Goal: Information Seeking & Learning: Check status

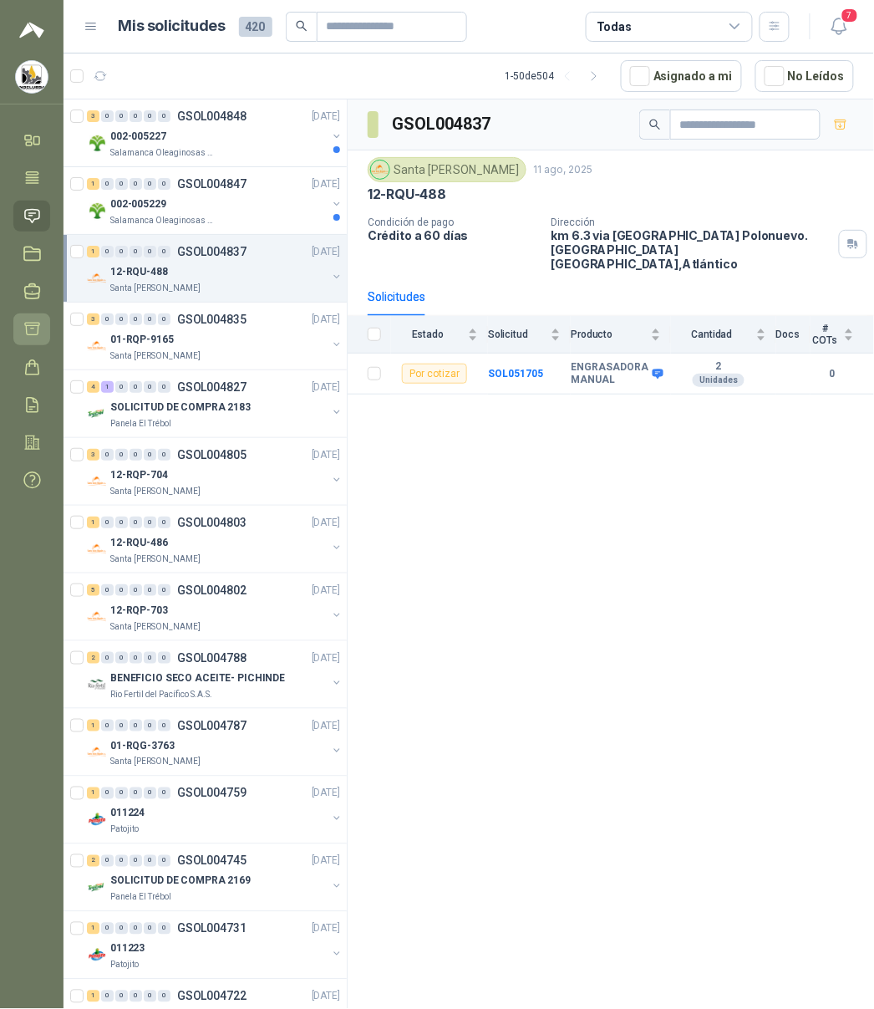
click at [38, 329] on icon at bounding box center [32, 329] width 14 height 13
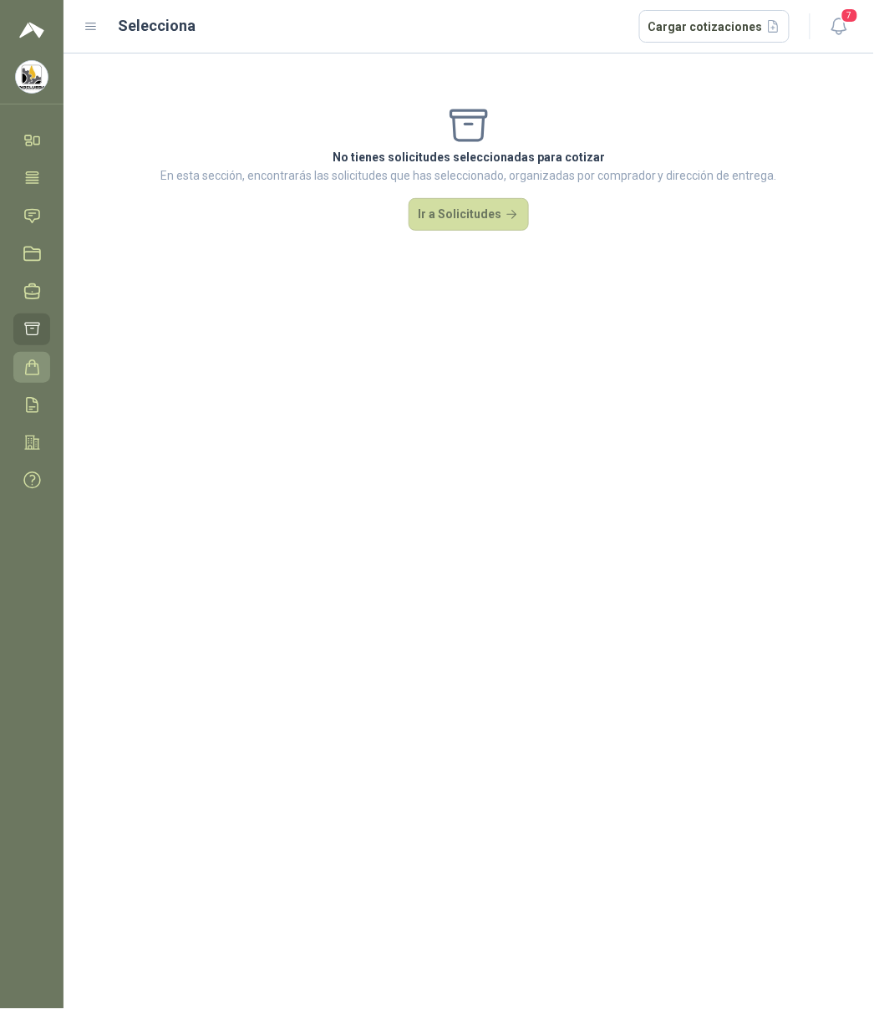
click at [36, 366] on icon at bounding box center [32, 368] width 18 height 18
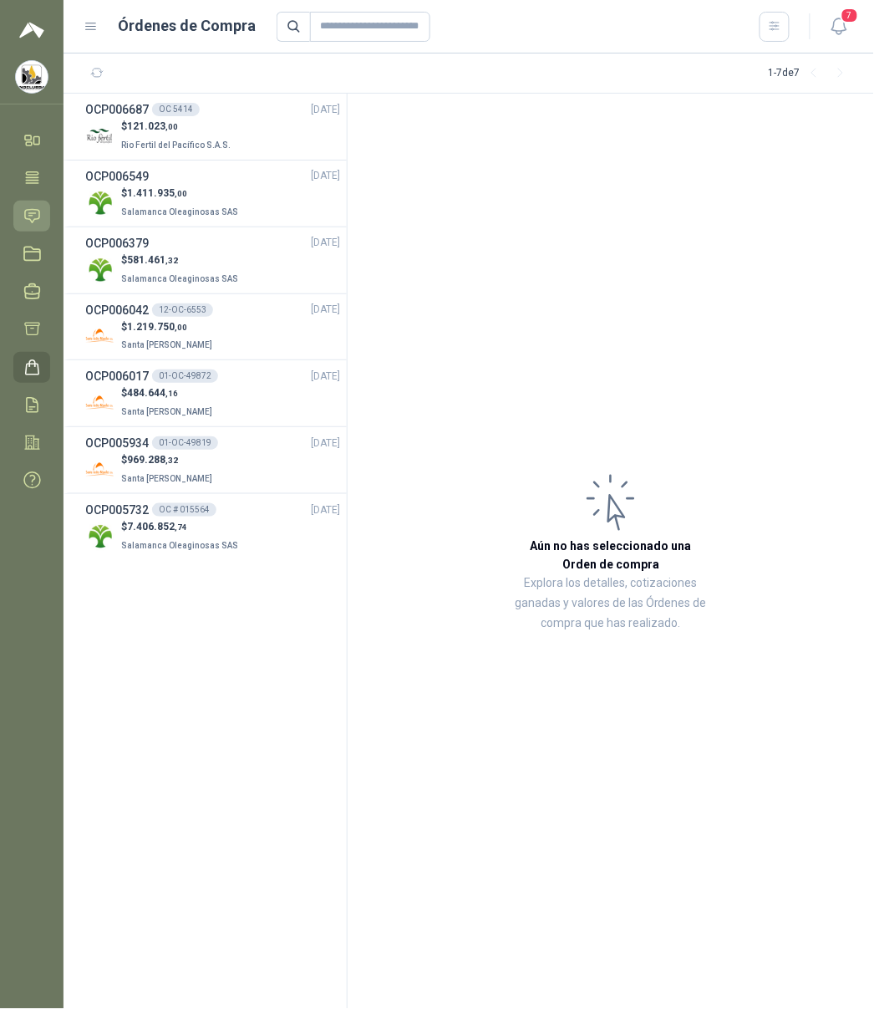
click at [28, 207] on icon at bounding box center [32, 216] width 18 height 18
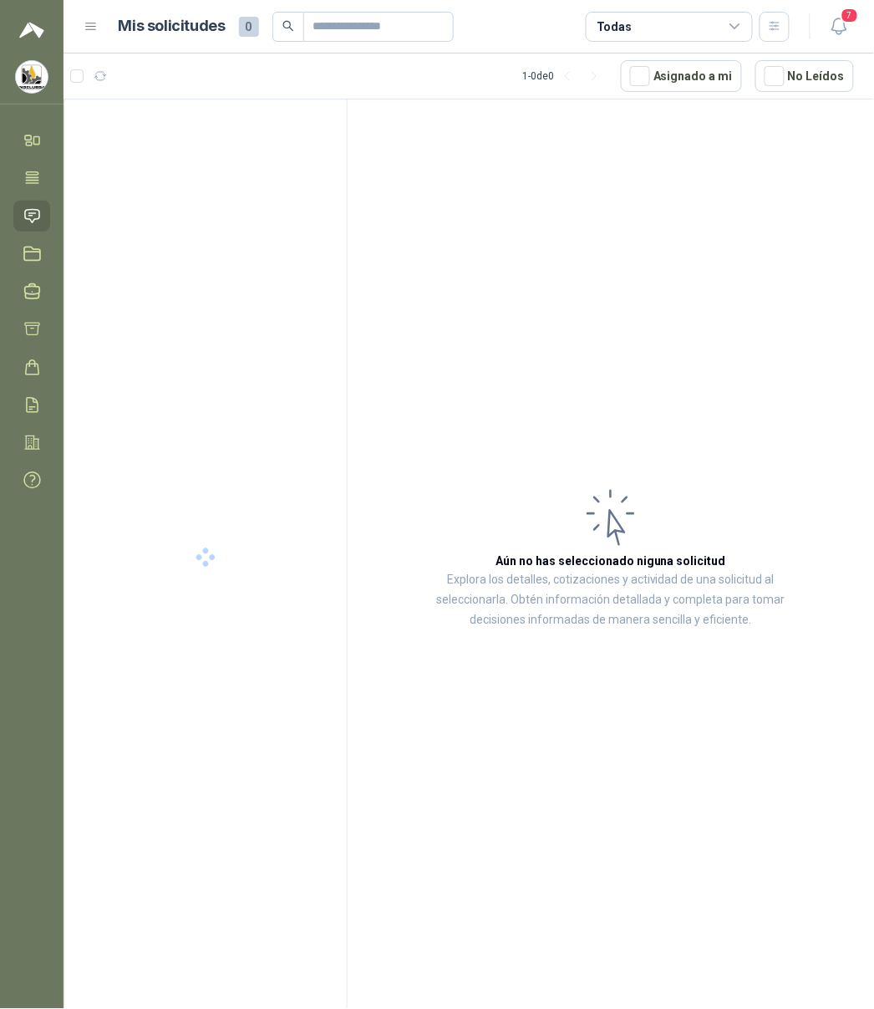
click at [728, 23] on icon at bounding box center [735, 26] width 15 height 15
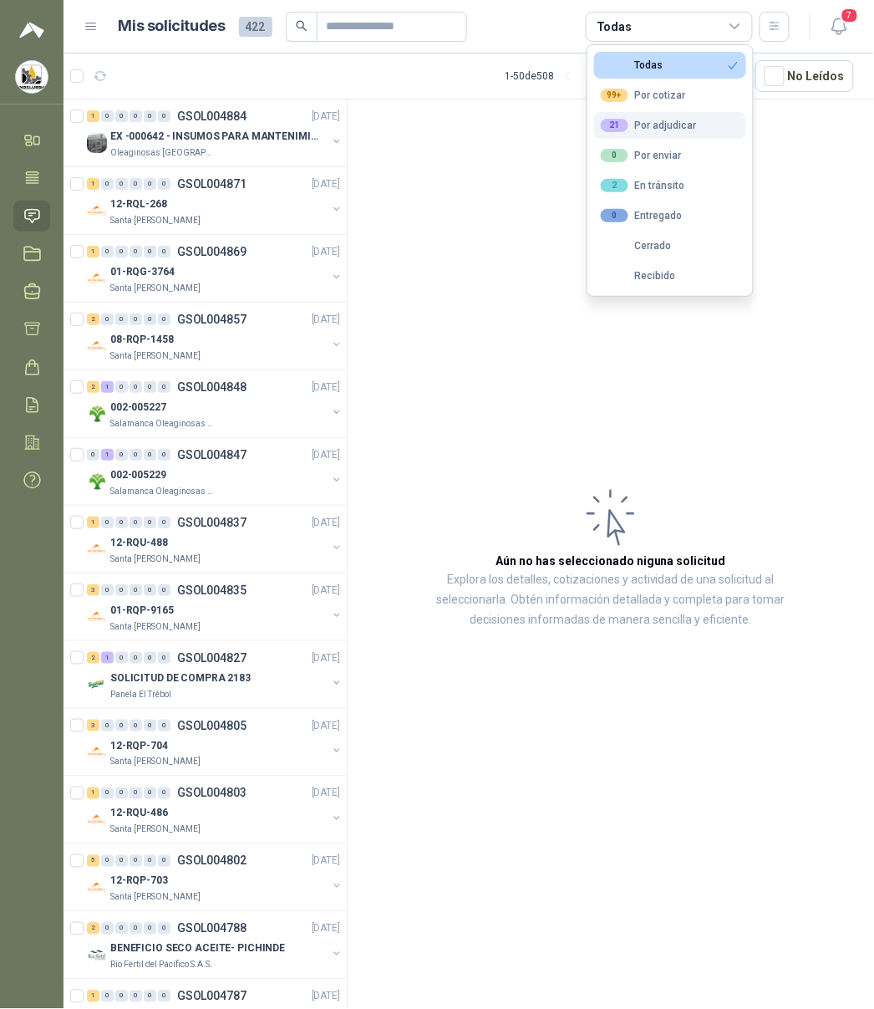
click at [674, 132] on div "21 Por adjudicar" at bounding box center [649, 125] width 96 height 13
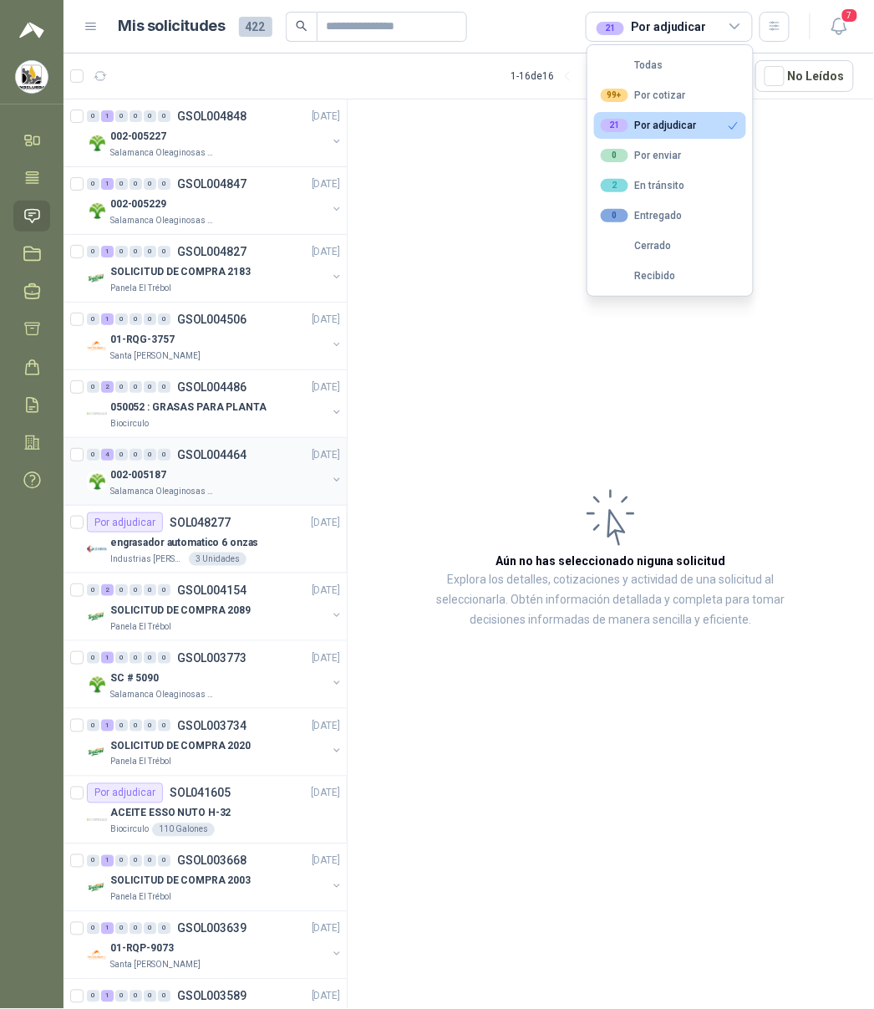
click at [249, 483] on div "002-005187" at bounding box center [218, 475] width 216 height 20
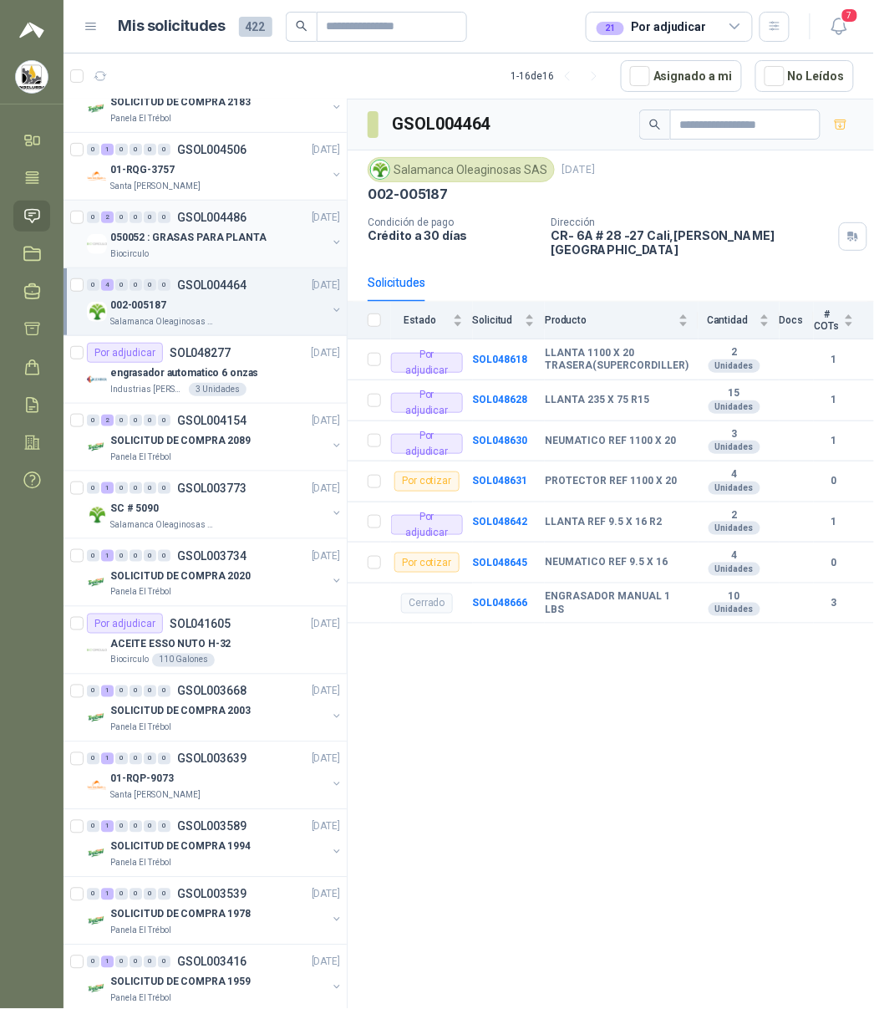
scroll to position [191, 0]
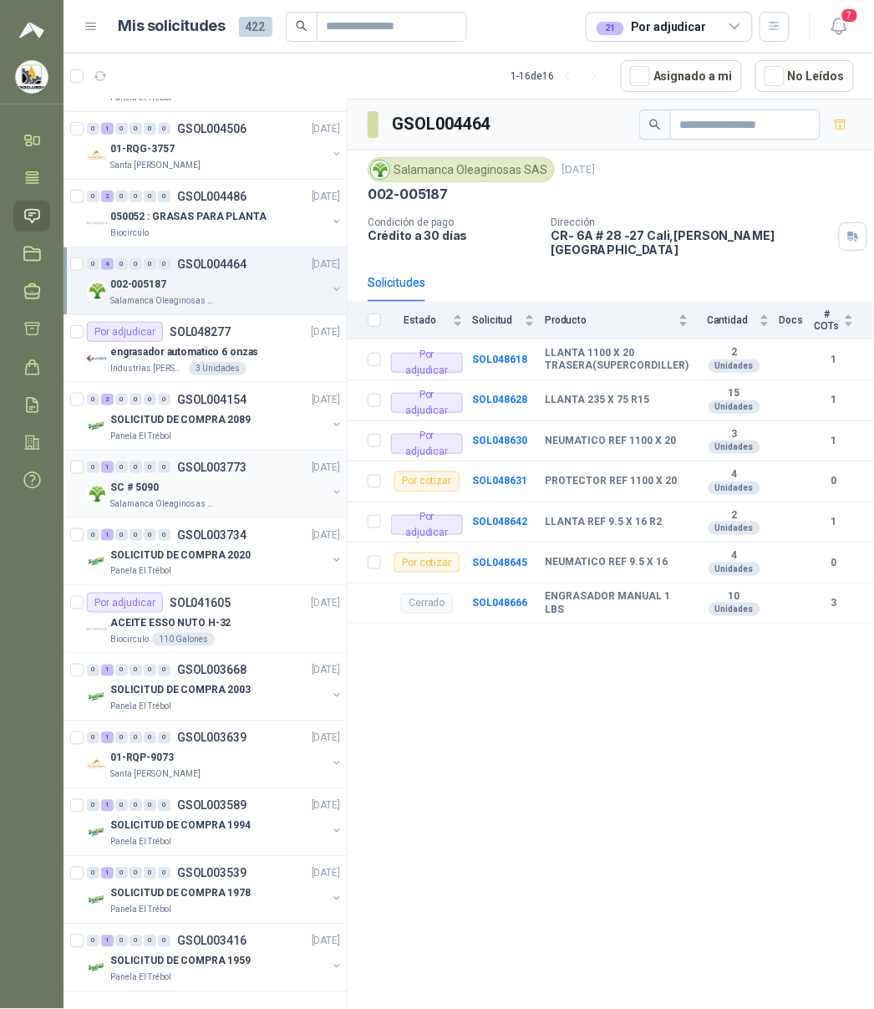
click at [251, 496] on div "SC # 5090" at bounding box center [218, 487] width 216 height 20
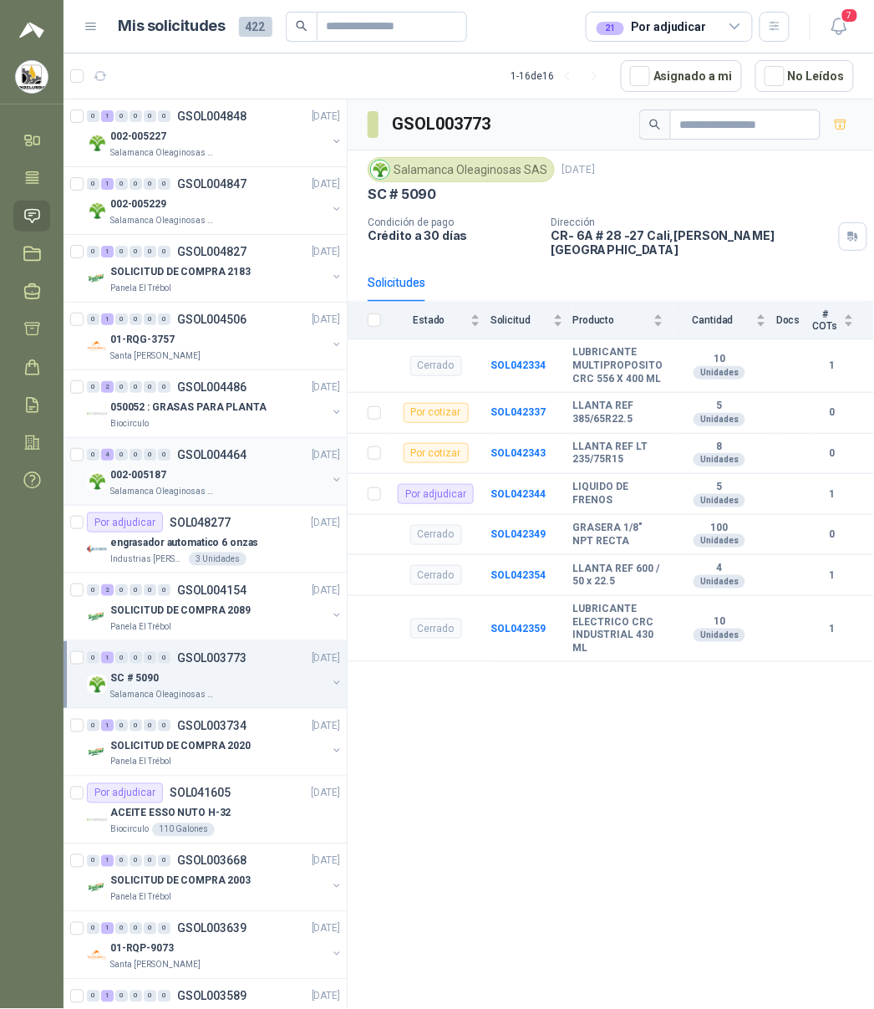
click at [262, 486] on div "Salamanca Oleaginosas SAS" at bounding box center [218, 491] width 216 height 13
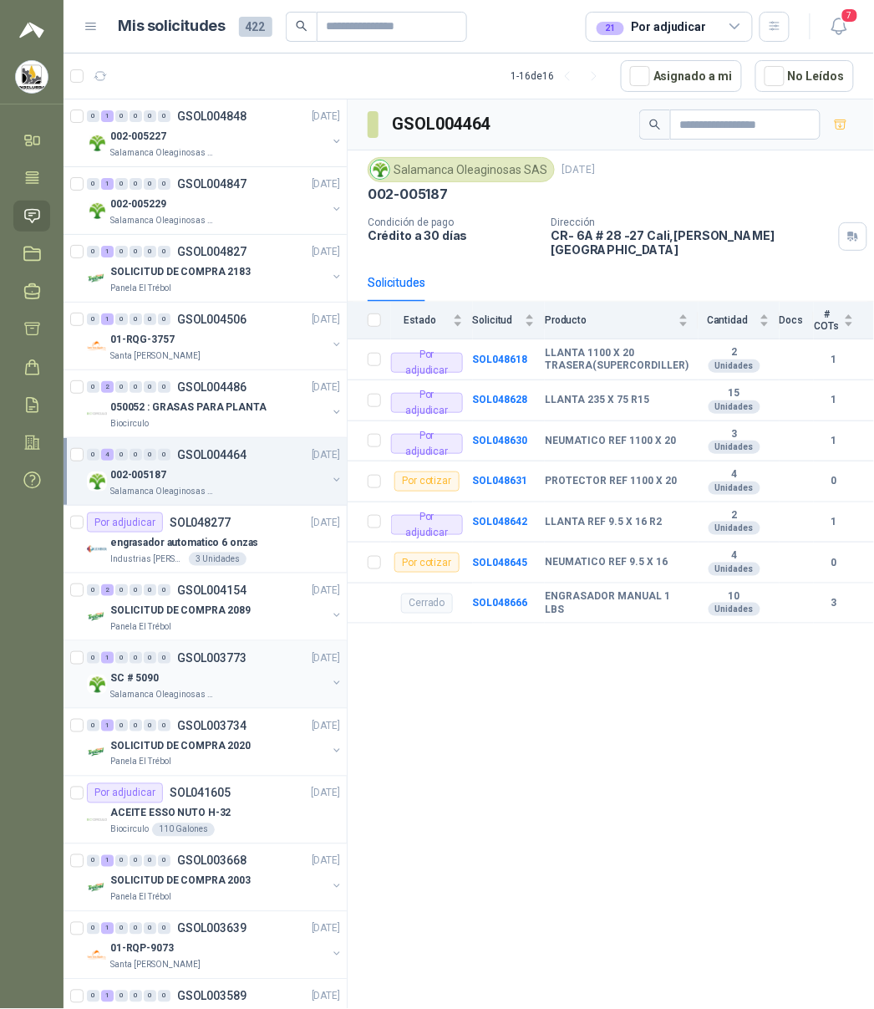
click at [256, 676] on div "SC # 5090" at bounding box center [218, 678] width 216 height 20
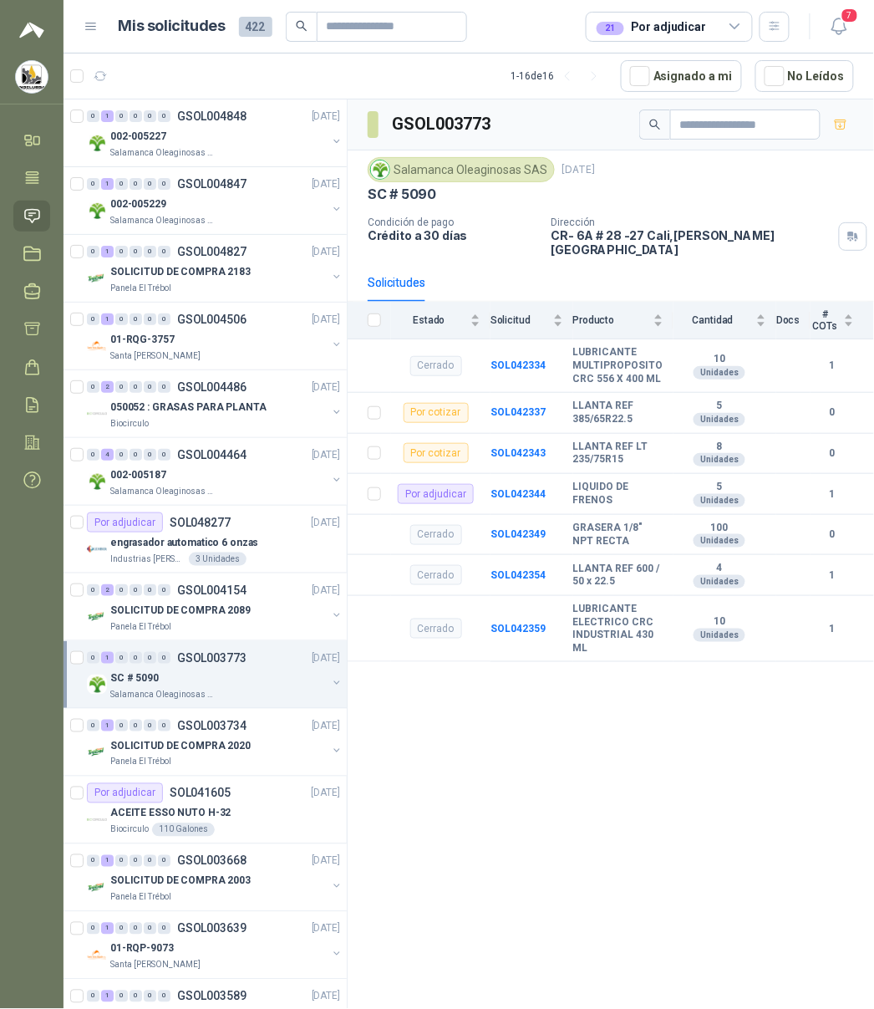
click at [735, 20] on icon at bounding box center [735, 26] width 15 height 15
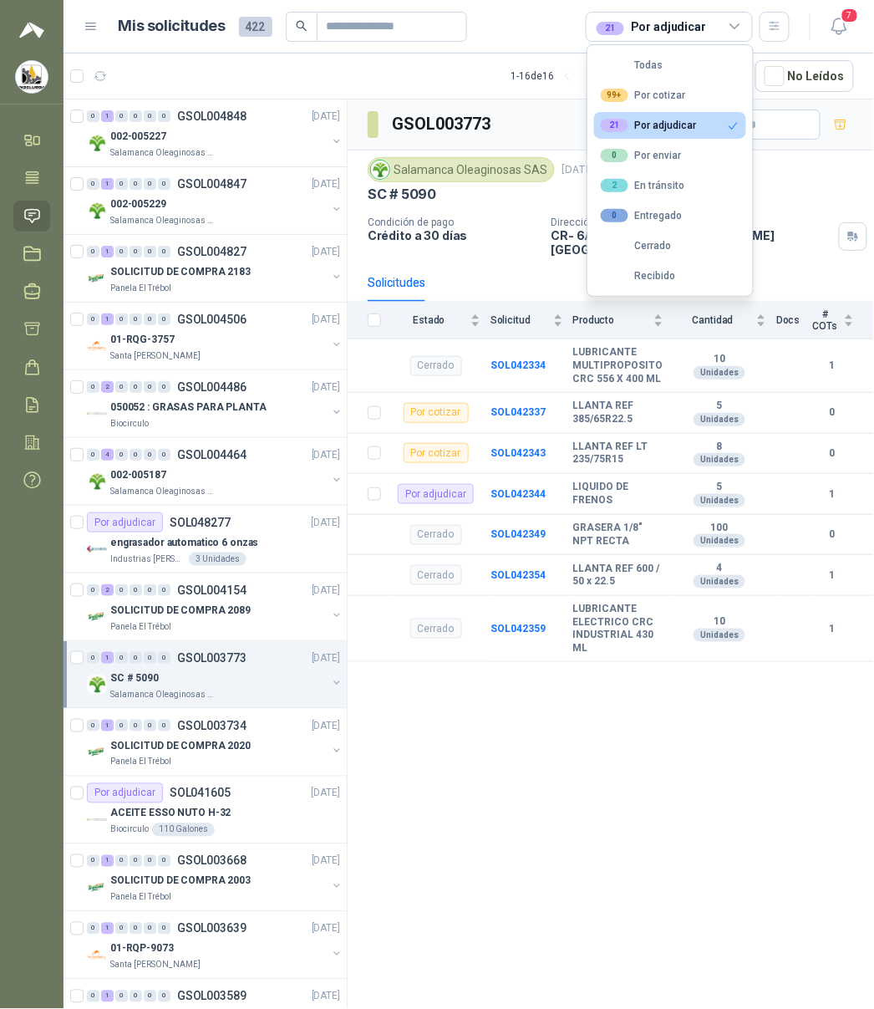
click at [790, 201] on div "SC # 5090" at bounding box center [611, 195] width 486 height 18
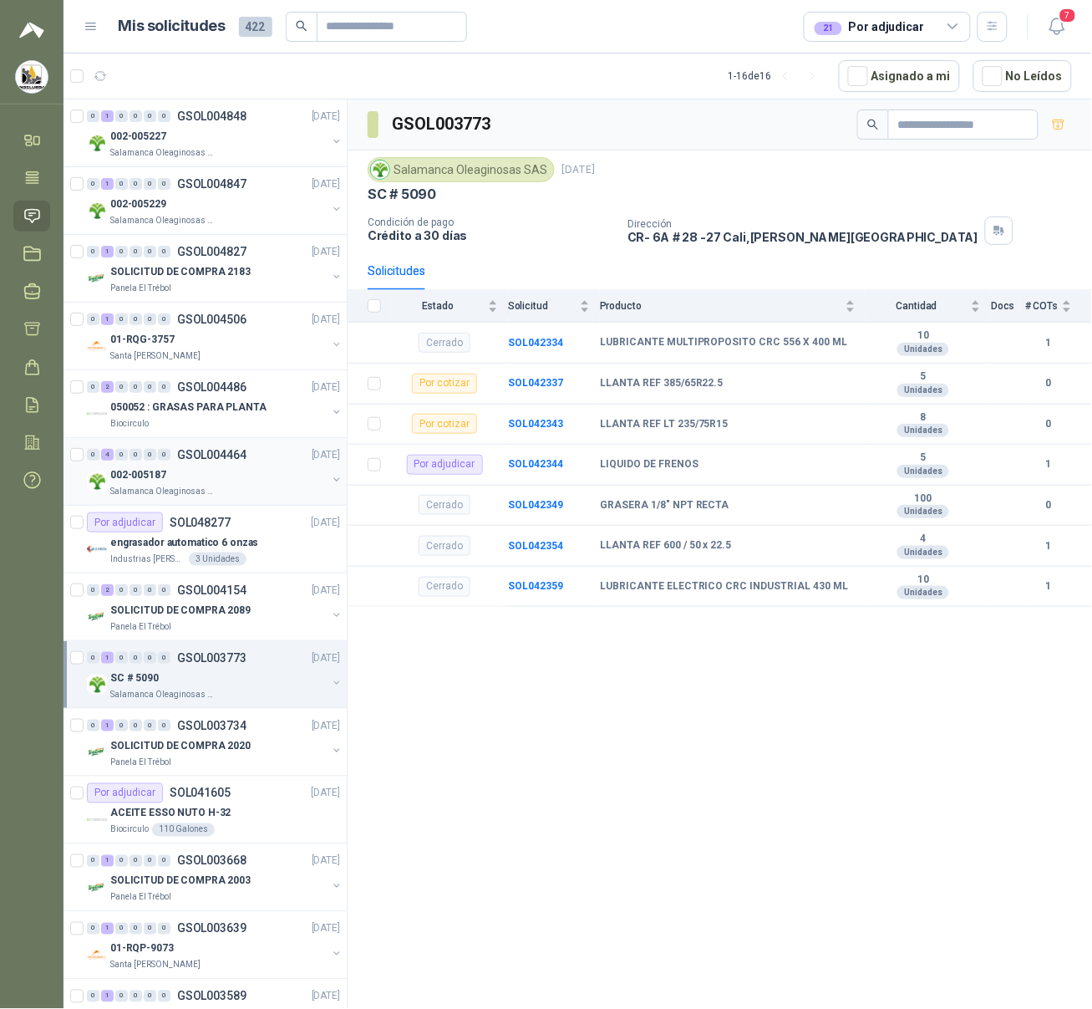
click at [240, 475] on div "002-005187" at bounding box center [218, 475] width 216 height 20
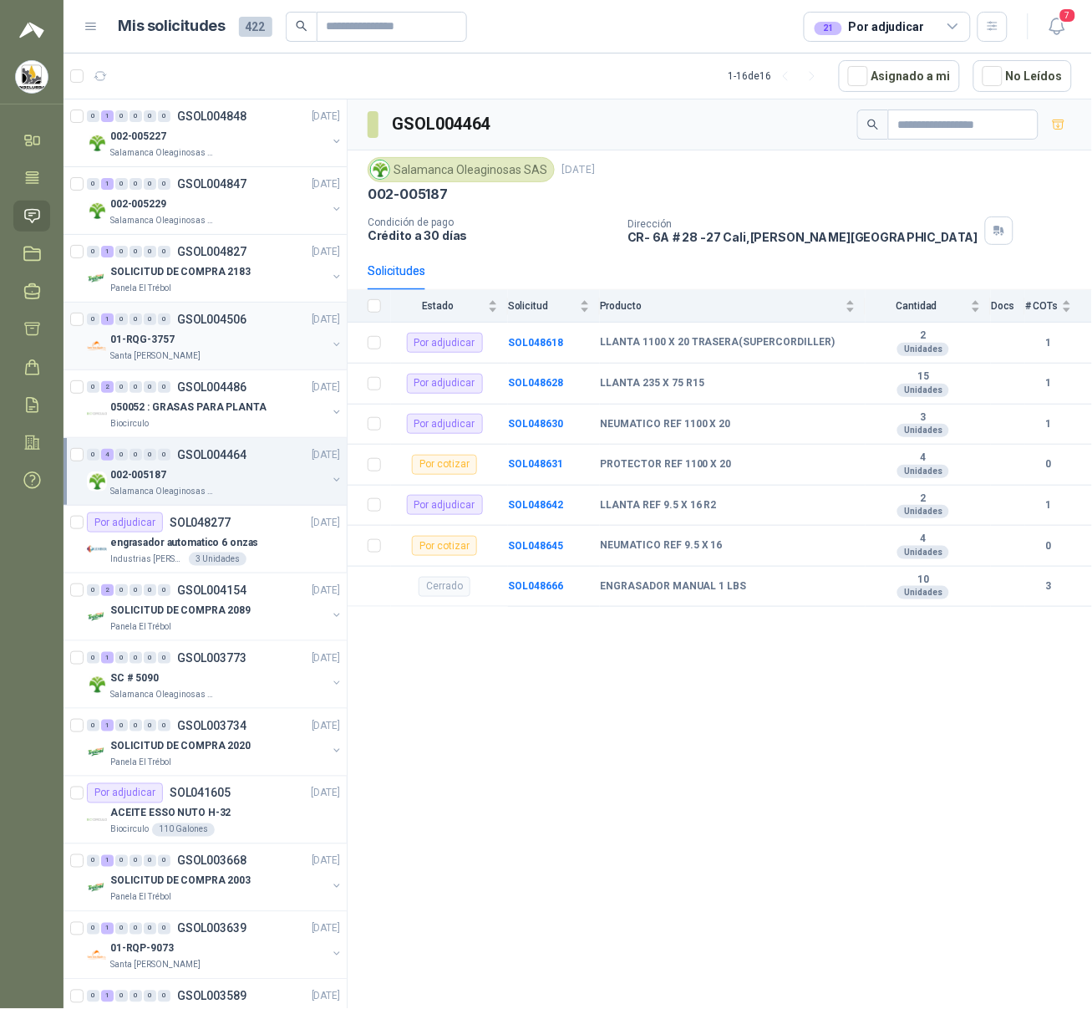
click at [268, 349] on div "Santa [PERSON_NAME]" at bounding box center [218, 355] width 216 height 13
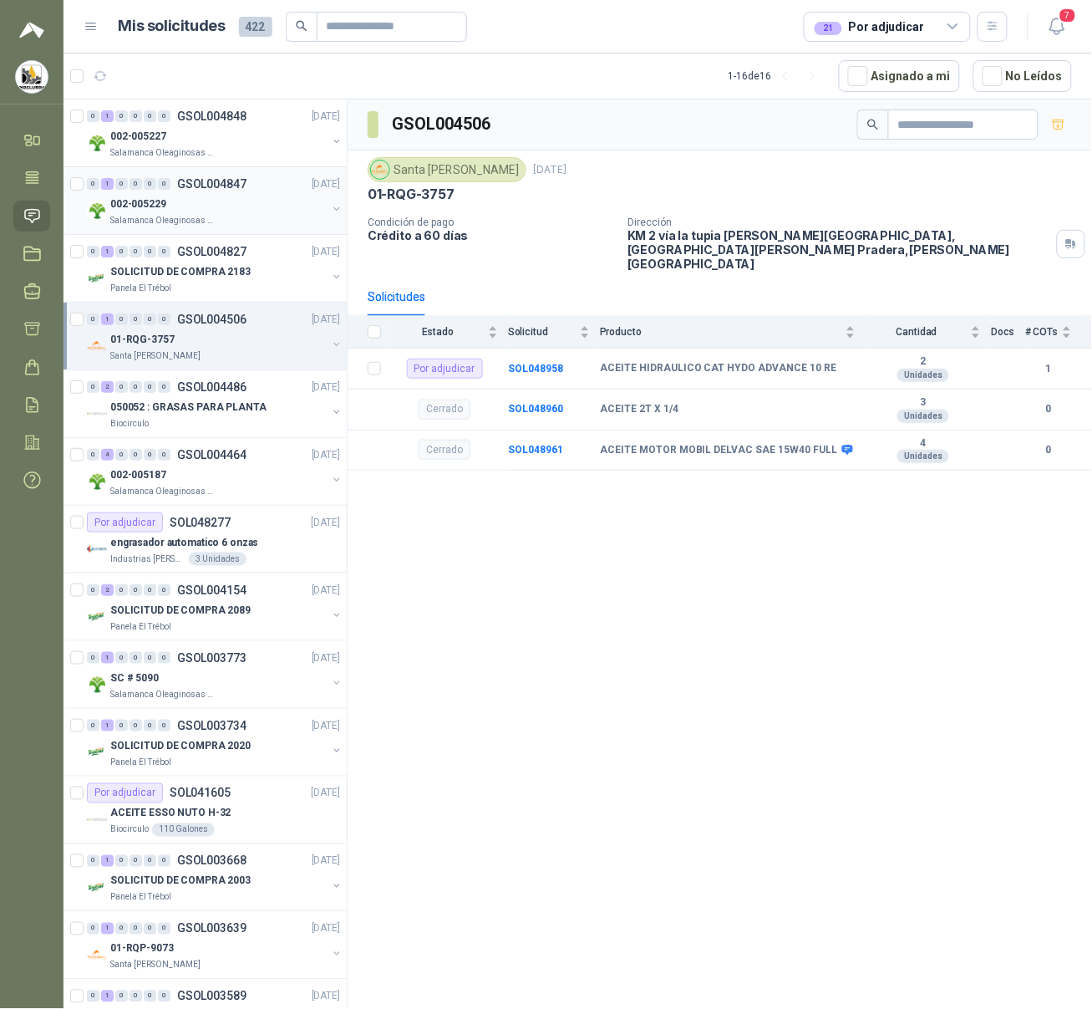
click at [271, 211] on div "002-005229" at bounding box center [218, 204] width 216 height 20
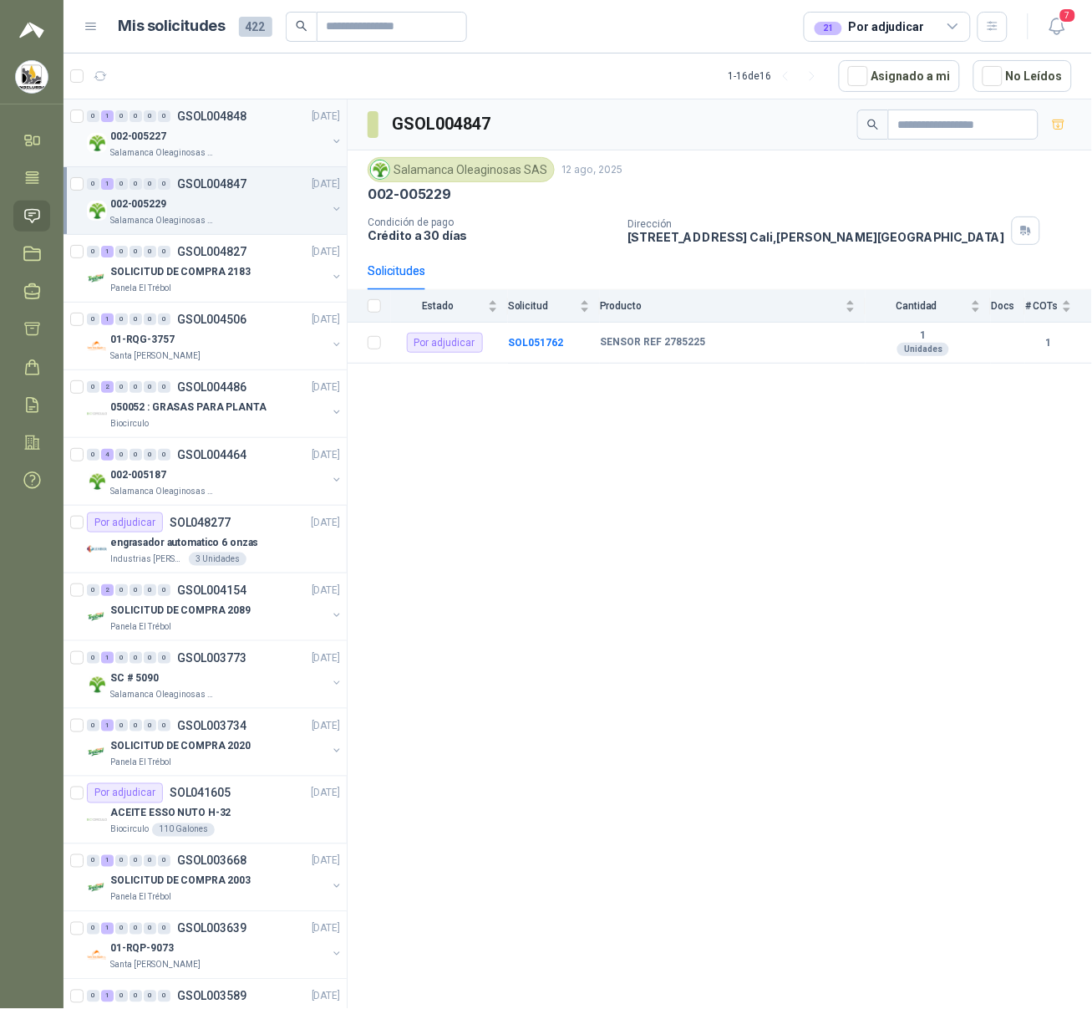
click at [273, 135] on div "002-005227" at bounding box center [218, 136] width 216 height 20
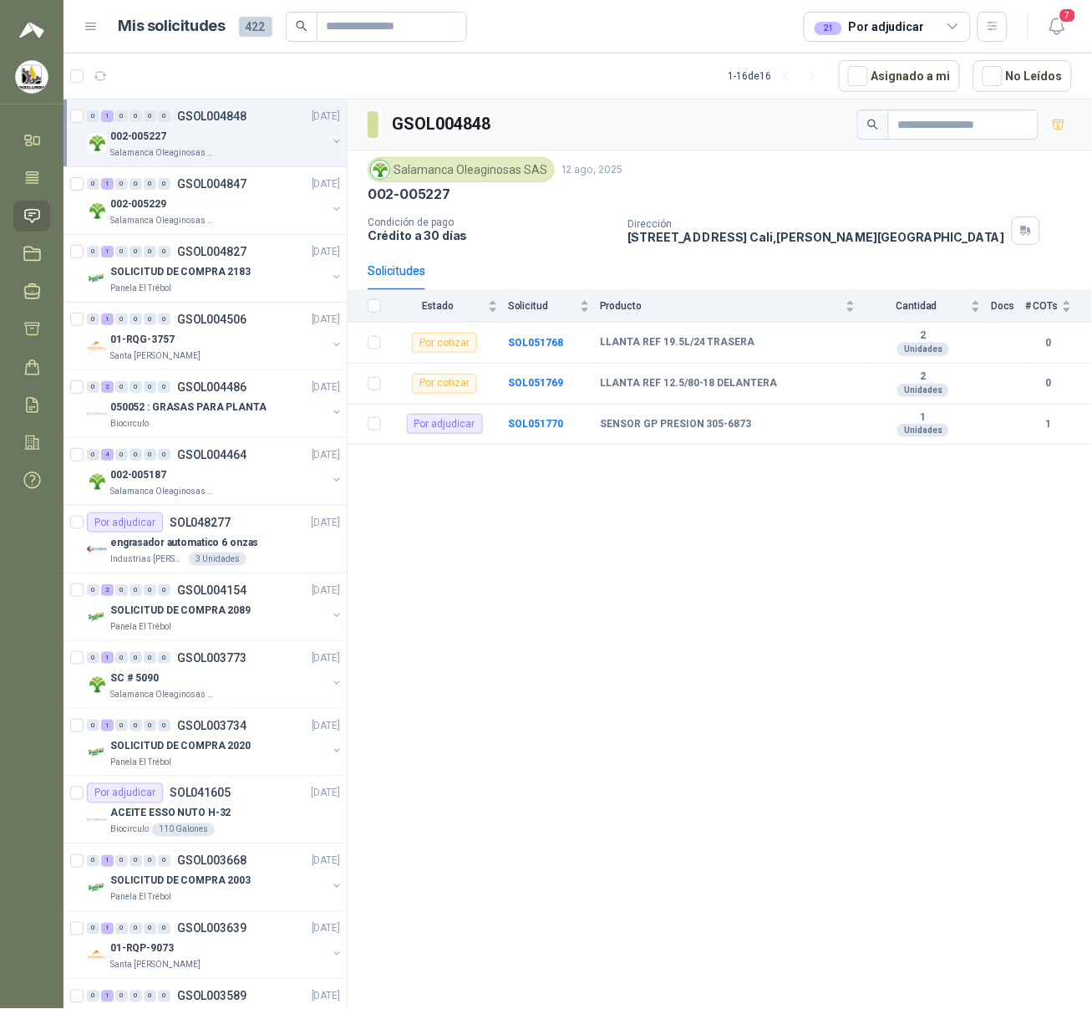
click at [873, 24] on icon at bounding box center [953, 26] width 15 height 15
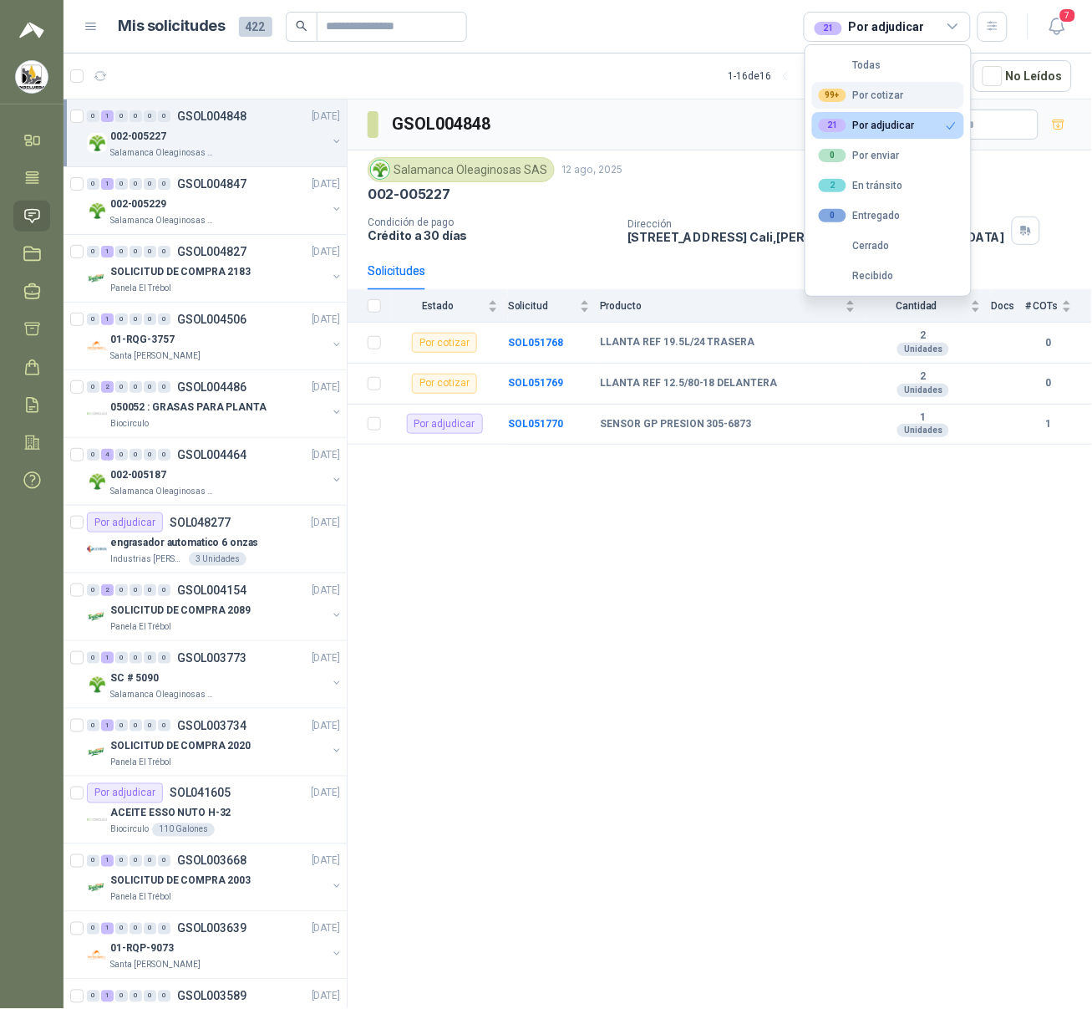
click at [873, 92] on button "99+ Por cotizar" at bounding box center [888, 95] width 152 height 27
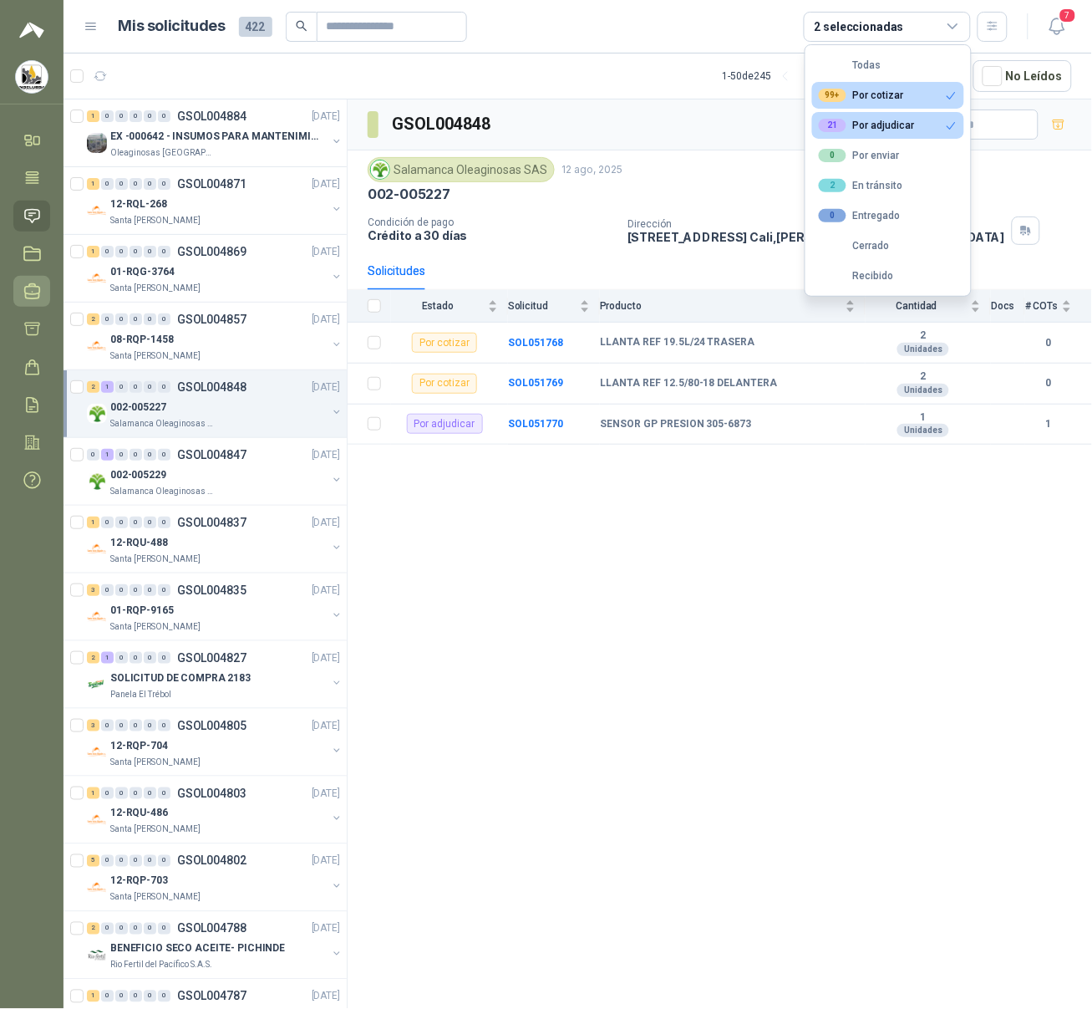
click at [38, 282] on icon at bounding box center [32, 291] width 18 height 18
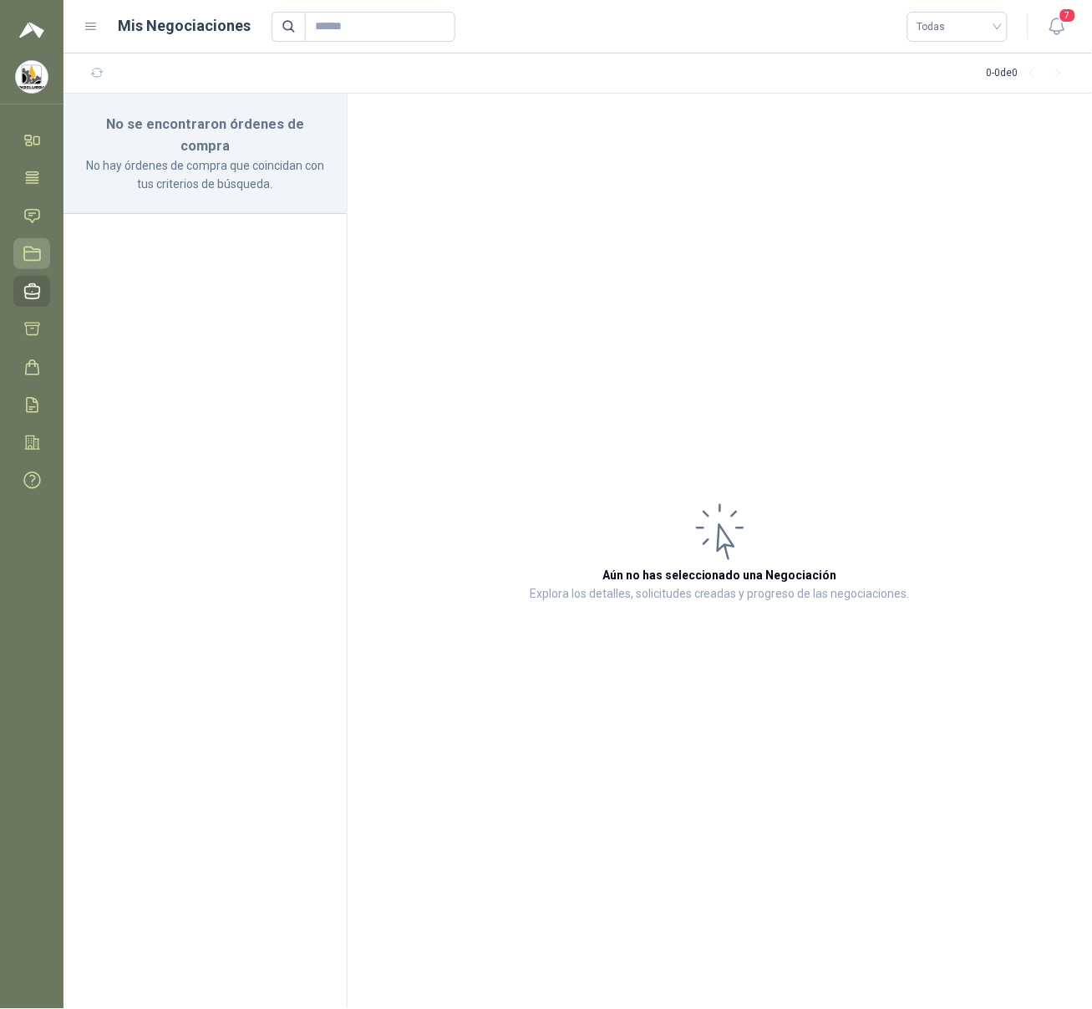
click at [36, 261] on icon at bounding box center [32, 254] width 18 height 18
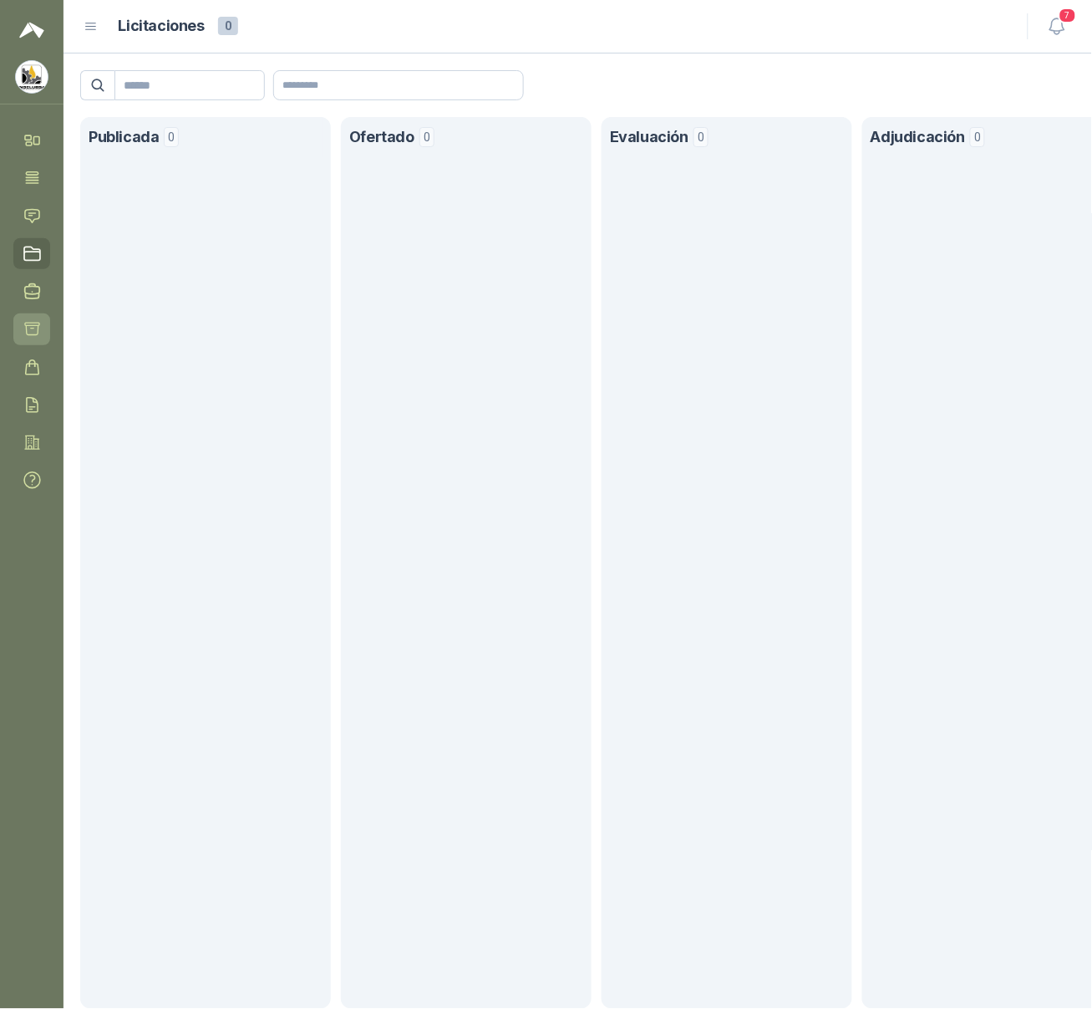
click at [36, 320] on icon at bounding box center [32, 329] width 18 height 18
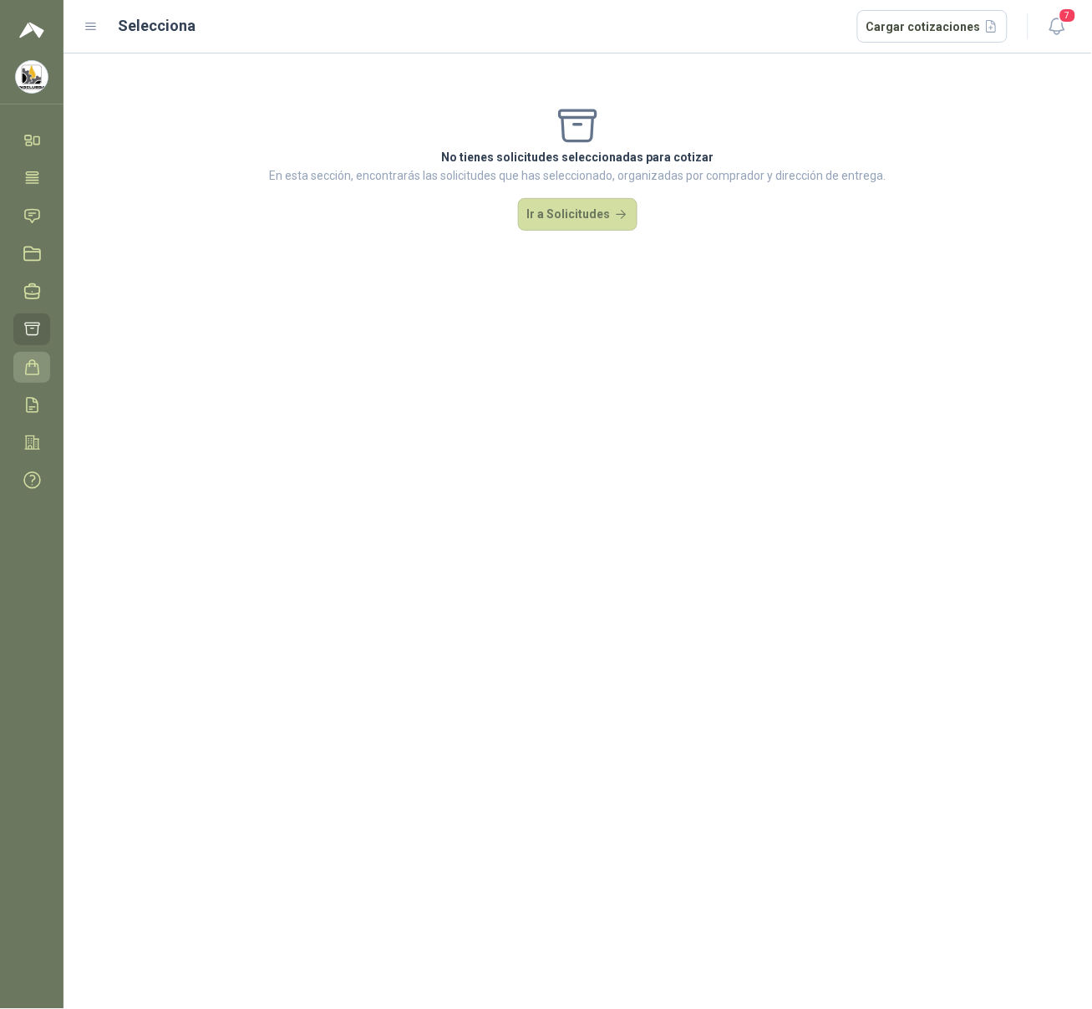
click at [32, 369] on icon at bounding box center [32, 368] width 18 height 18
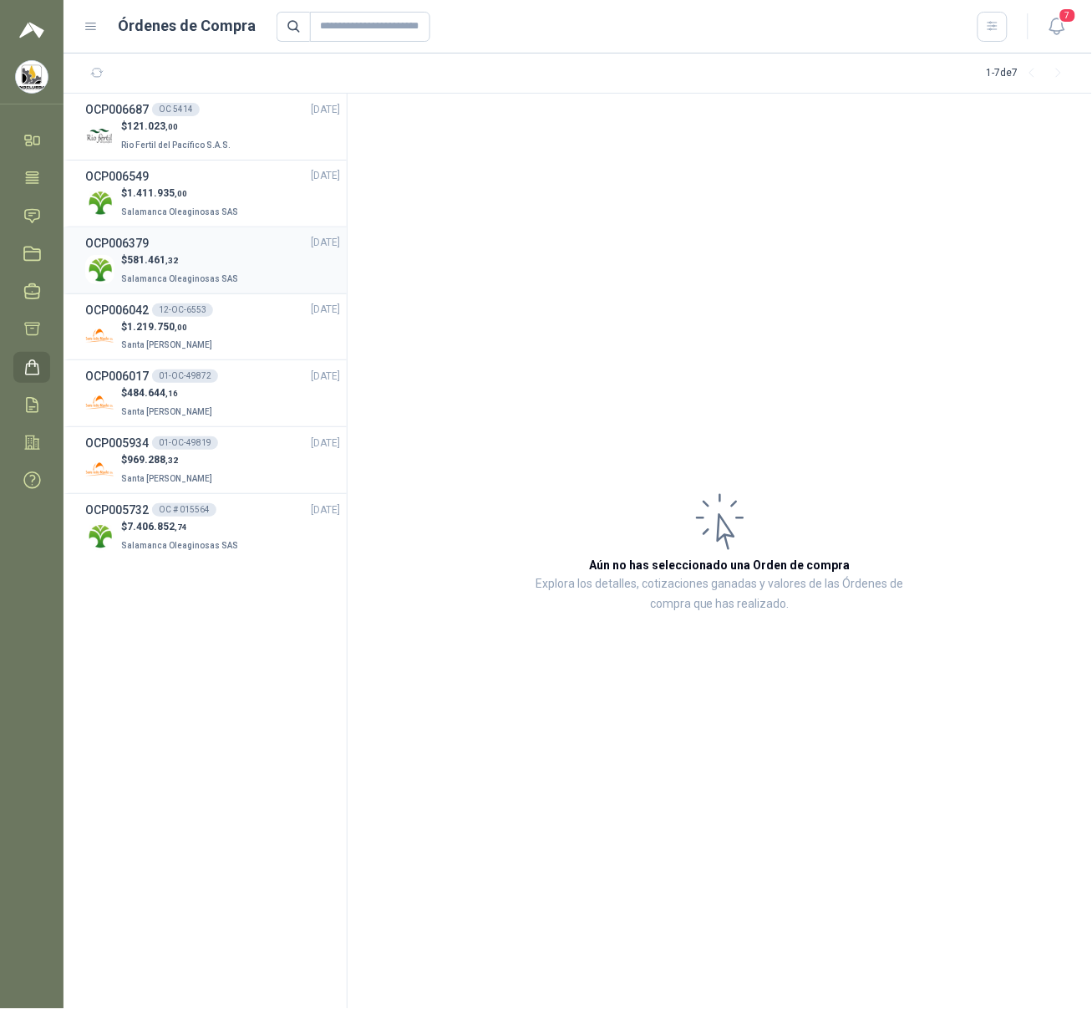
click at [233, 264] on div "$ 581.461 ,32 Salamanca Oleaginosas SAS" at bounding box center [212, 269] width 255 height 34
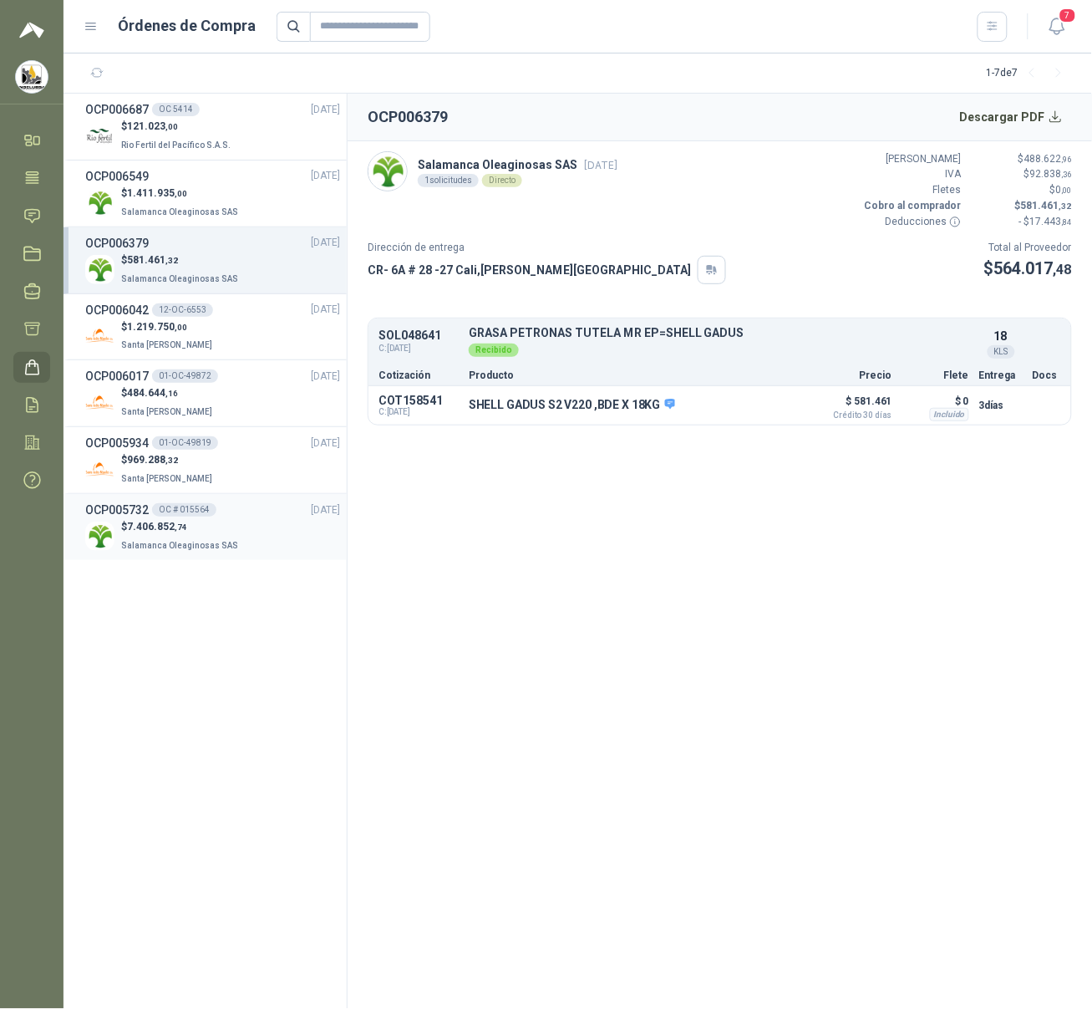
click at [257, 535] on div "$ 7.406.852 ,74 Salamanca Oleaginosas SAS" at bounding box center [212, 536] width 255 height 34
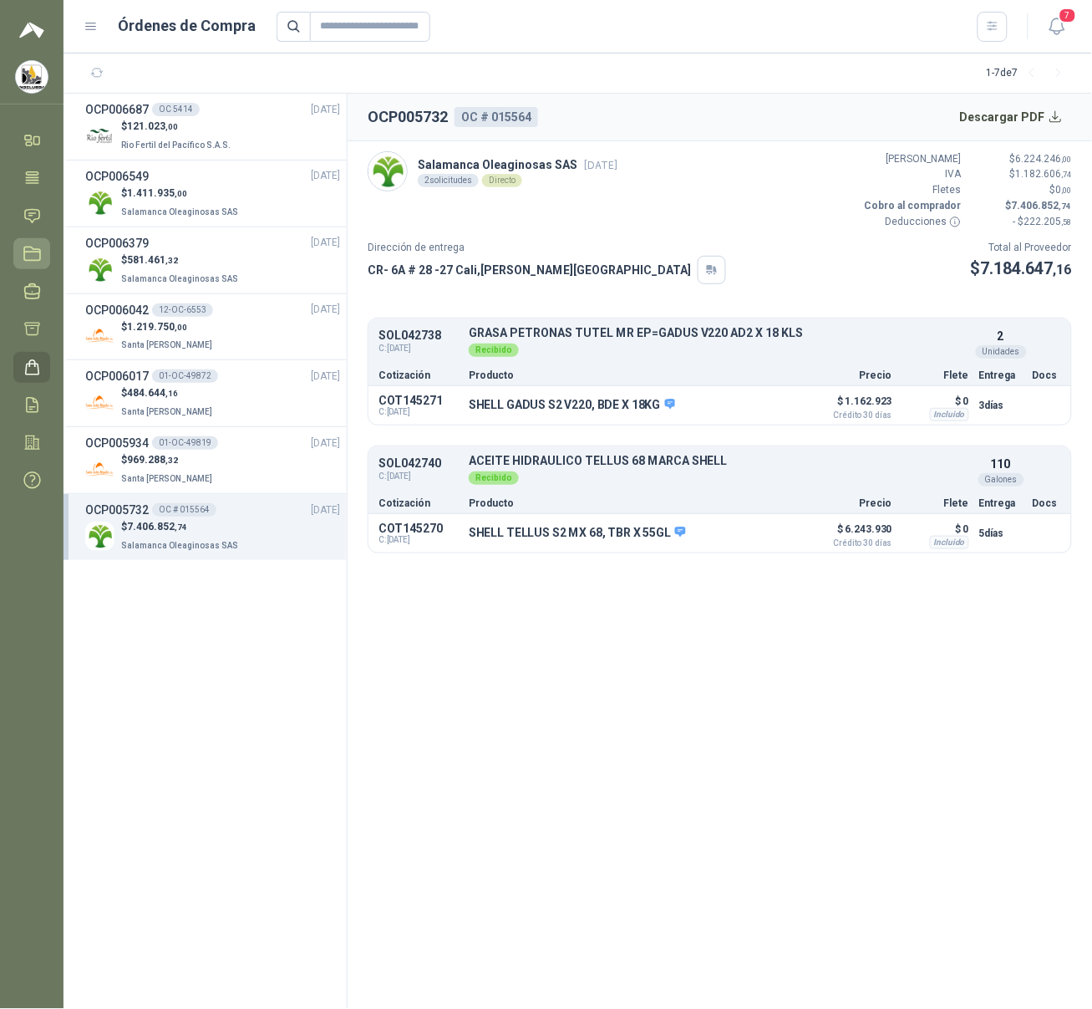
click at [31, 247] on icon at bounding box center [32, 253] width 16 height 13
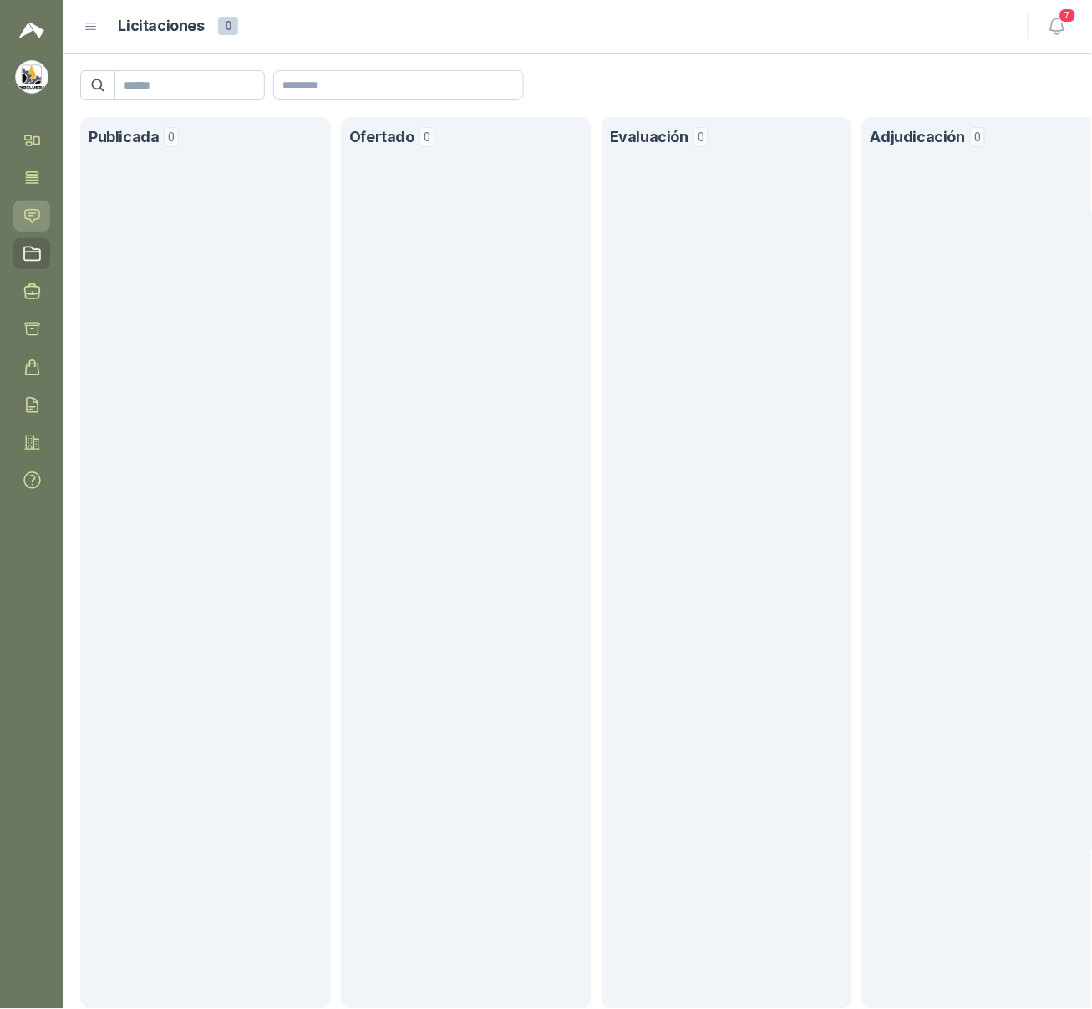
click at [31, 215] on icon at bounding box center [32, 215] width 14 height 13
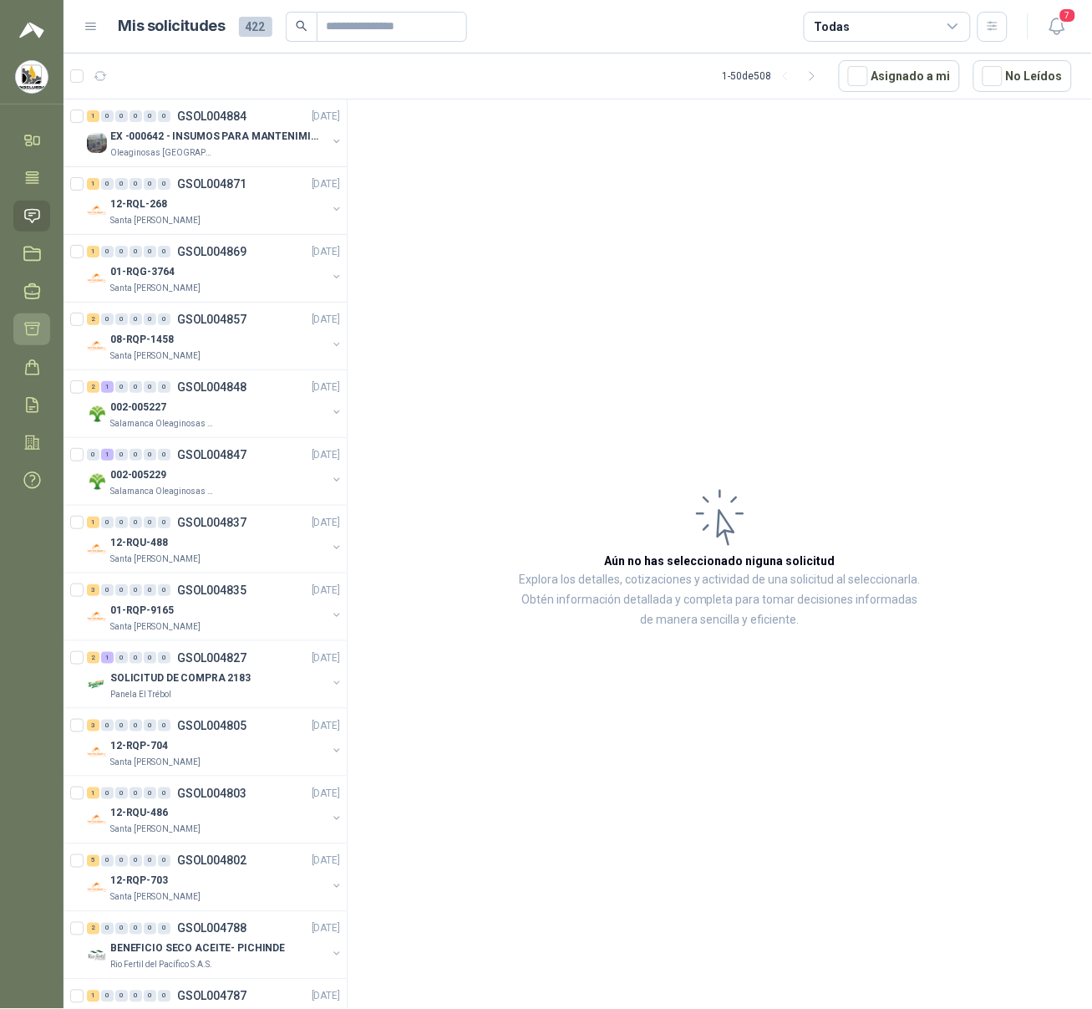
click at [46, 333] on link "Cotizar" at bounding box center [31, 328] width 37 height 31
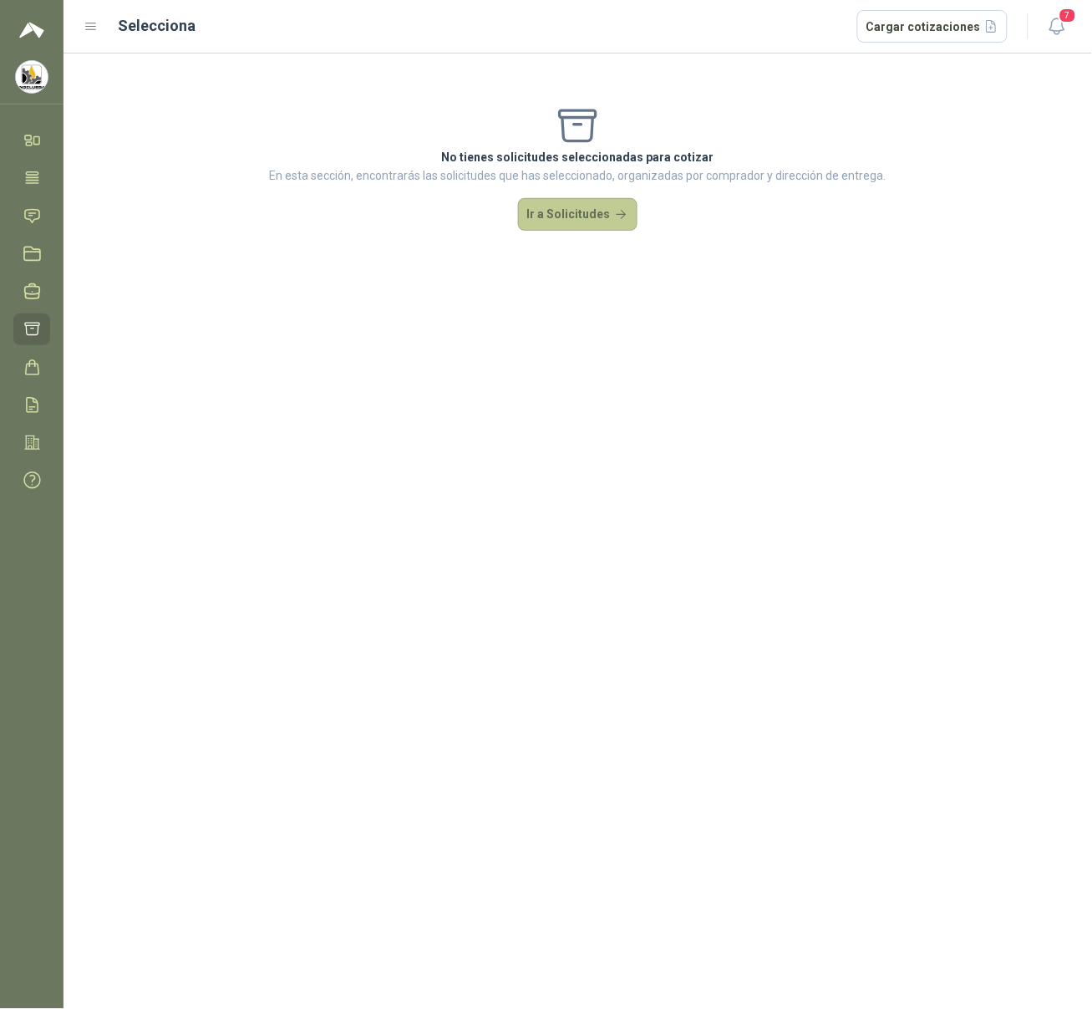
click at [598, 208] on button "Ir a Solicitudes" at bounding box center [578, 214] width 120 height 33
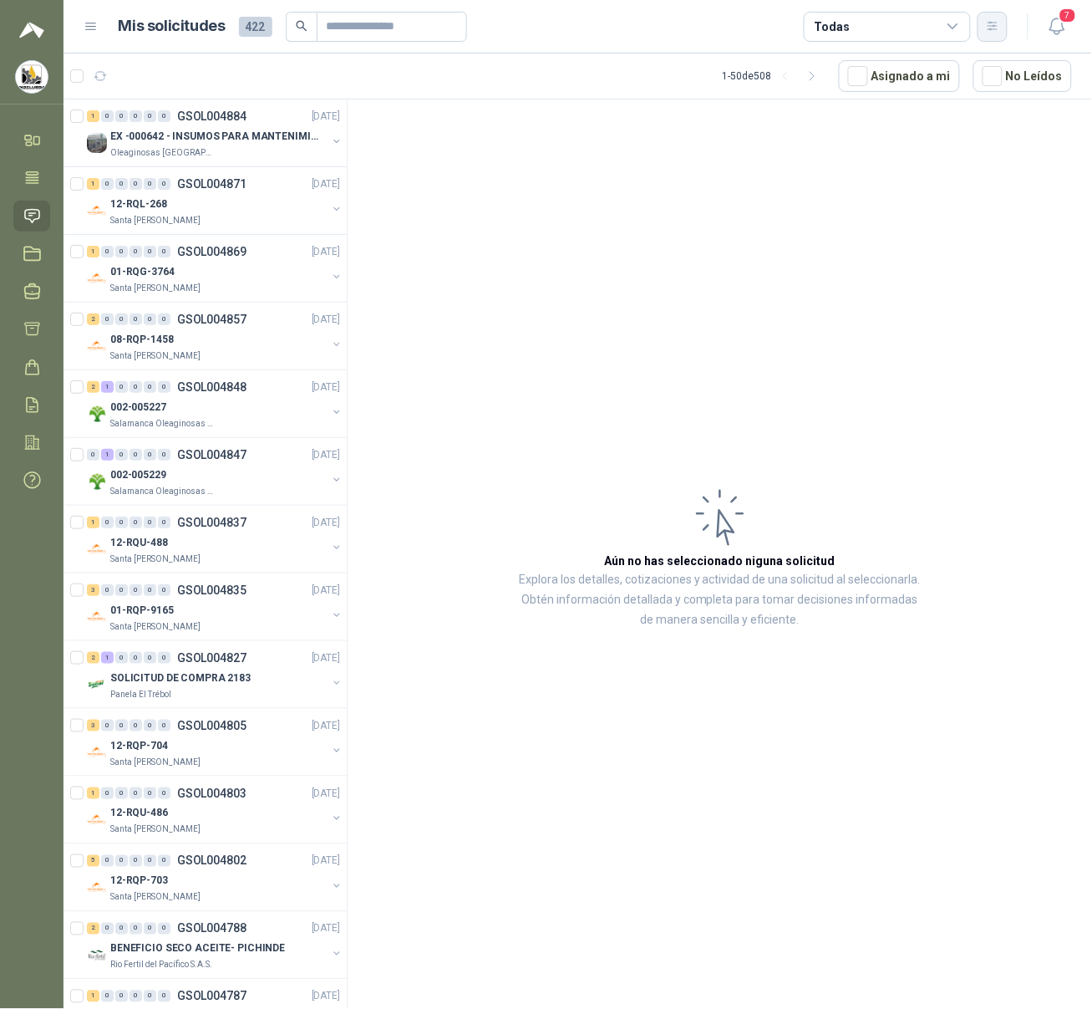
click at [873, 31] on icon "button" at bounding box center [993, 26] width 14 height 14
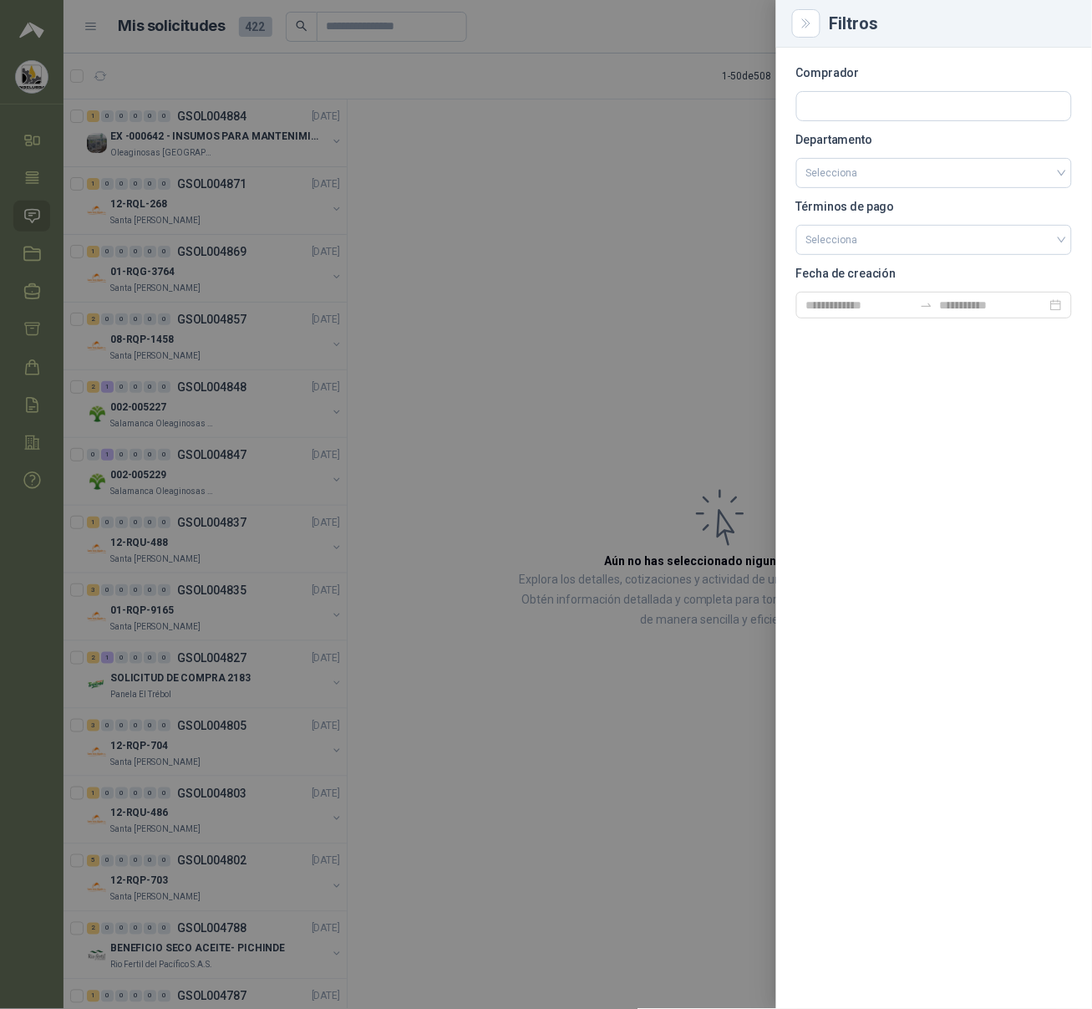
click at [715, 78] on div at bounding box center [546, 504] width 1092 height 1009
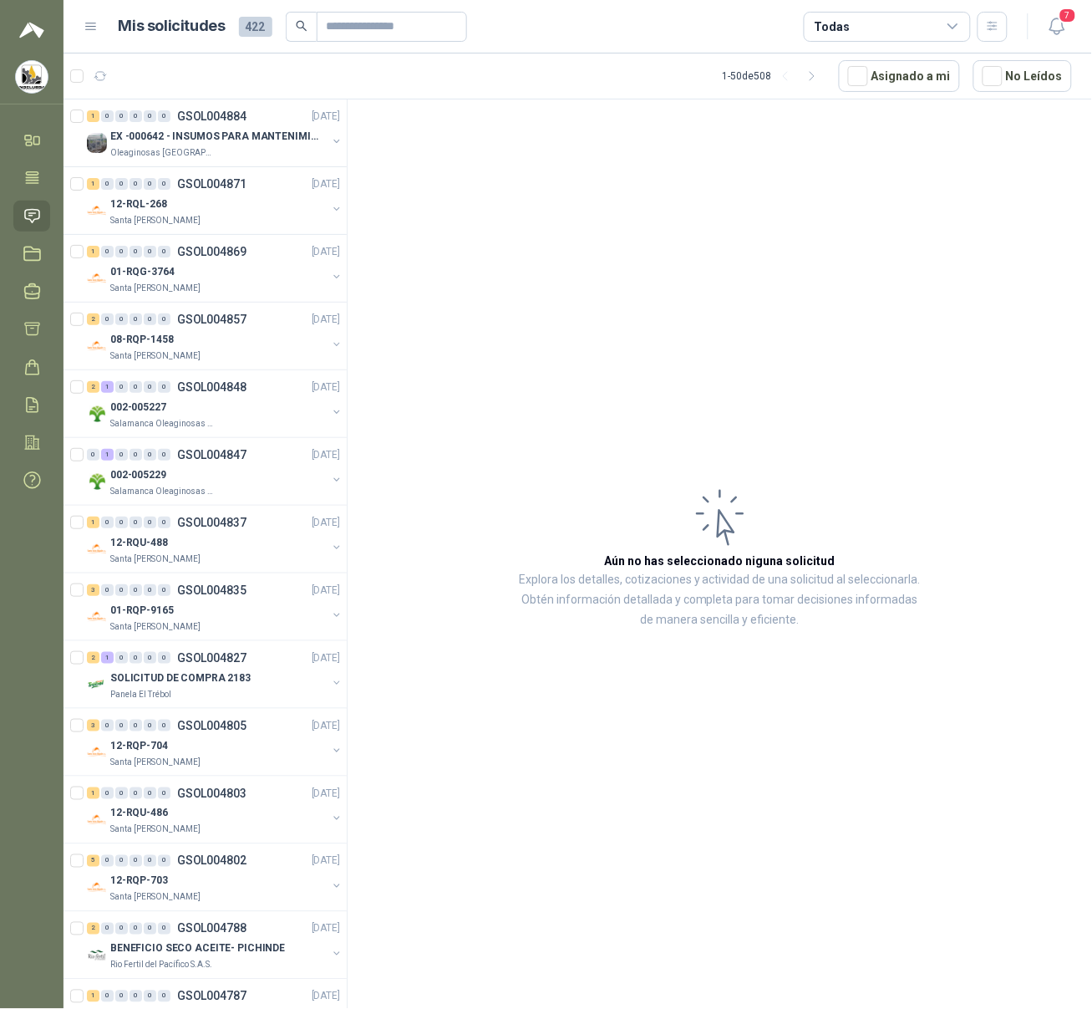
click at [873, 22] on icon at bounding box center [953, 26] width 15 height 15
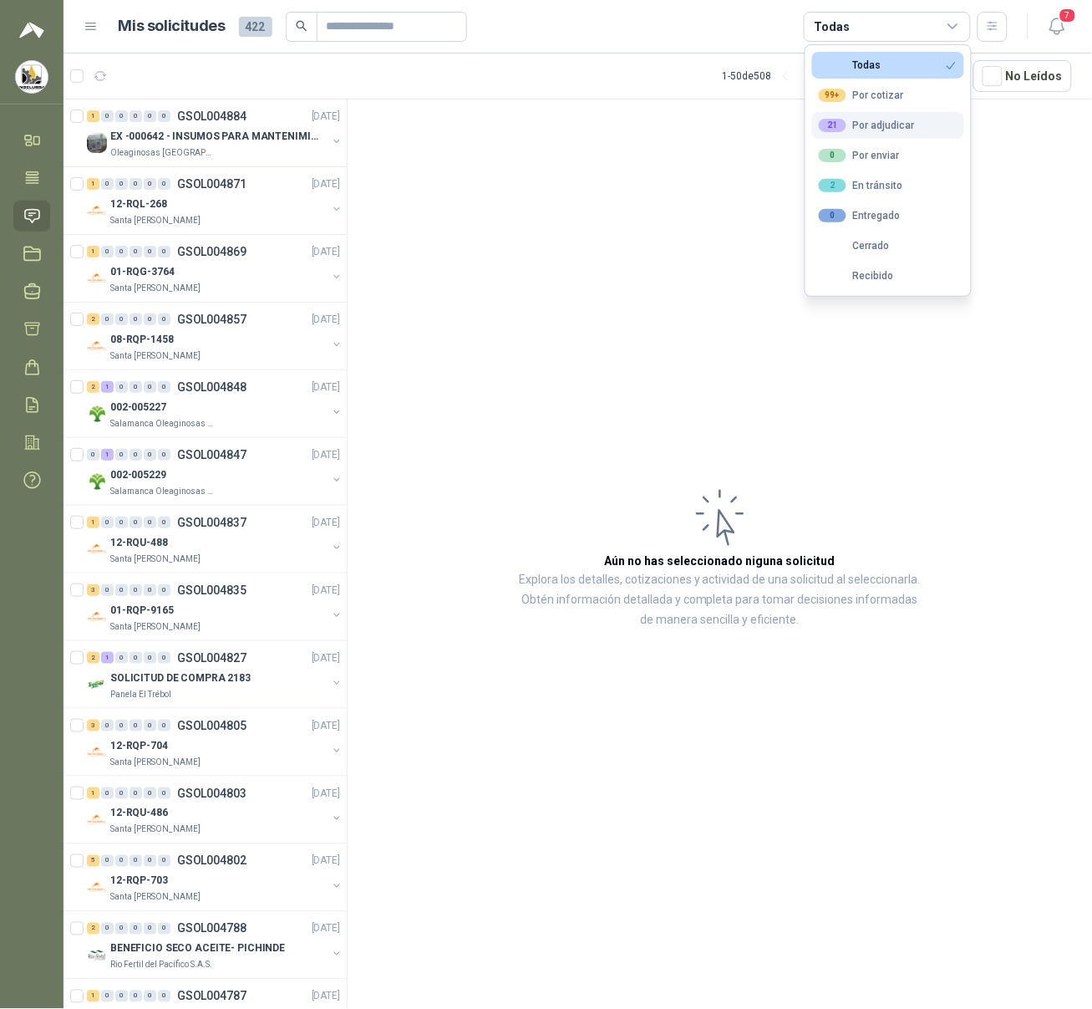
click at [873, 122] on div "21 Por adjudicar" at bounding box center [867, 125] width 96 height 13
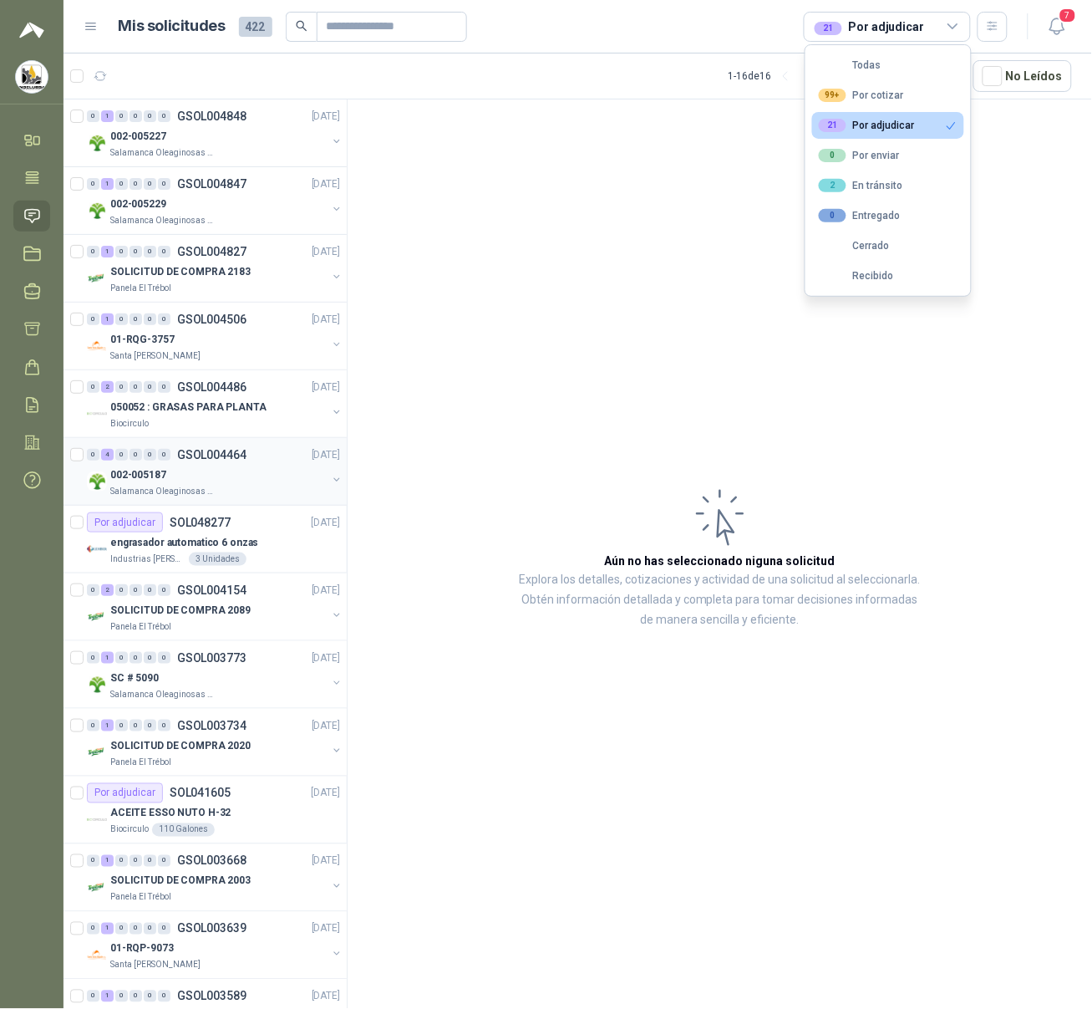
scroll to position [191, 0]
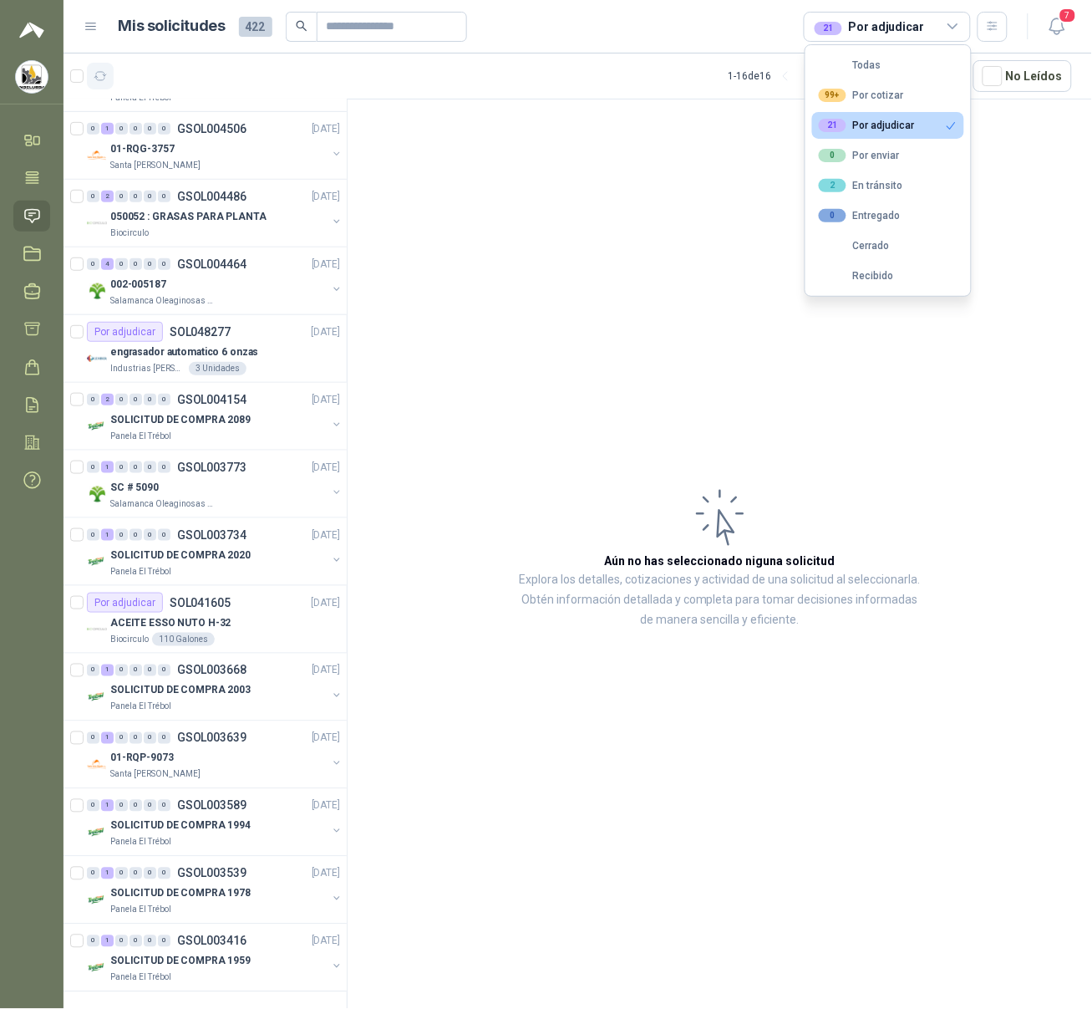
click at [94, 76] on icon "button" at bounding box center [100, 76] width 13 height 8
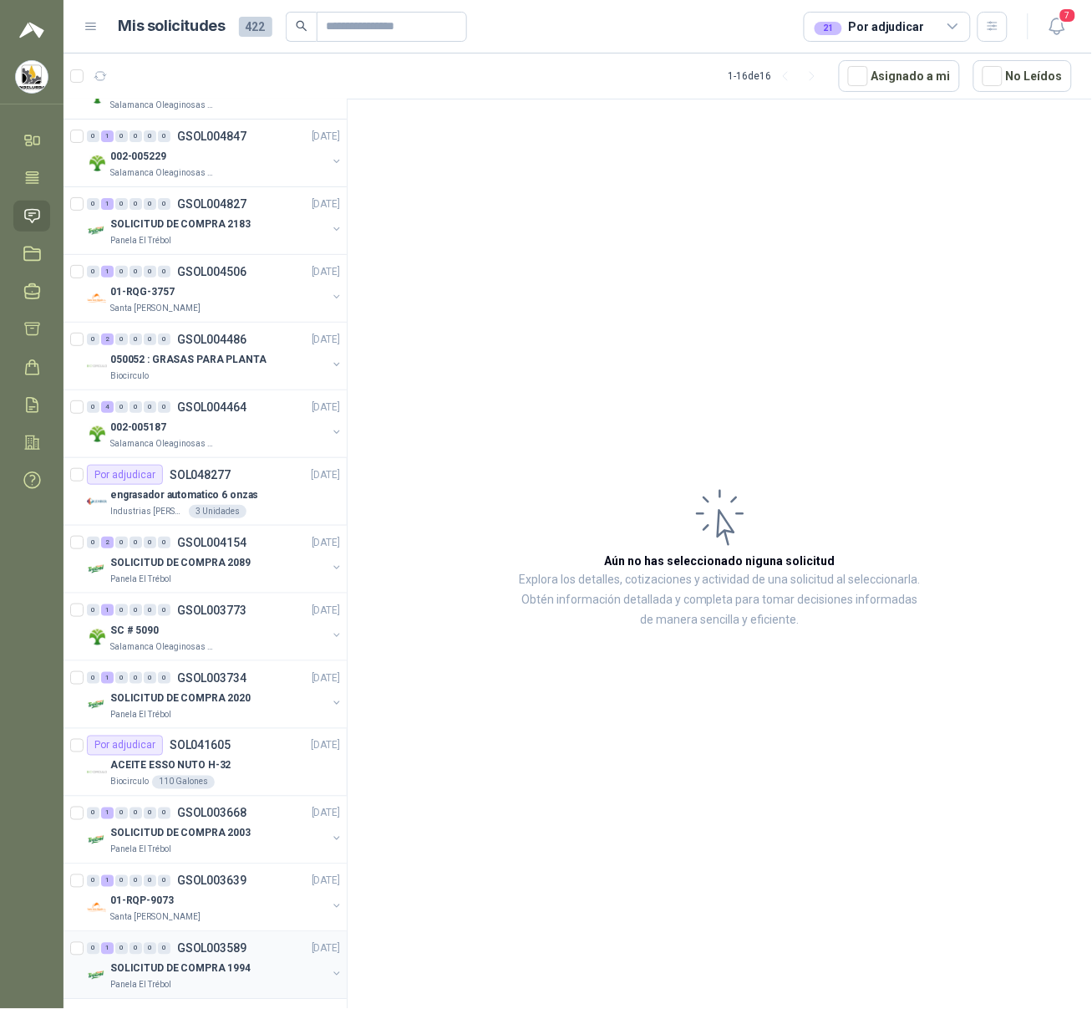
scroll to position [46, 0]
click at [264, 633] on div "SC # 5090" at bounding box center [218, 632] width 216 height 20
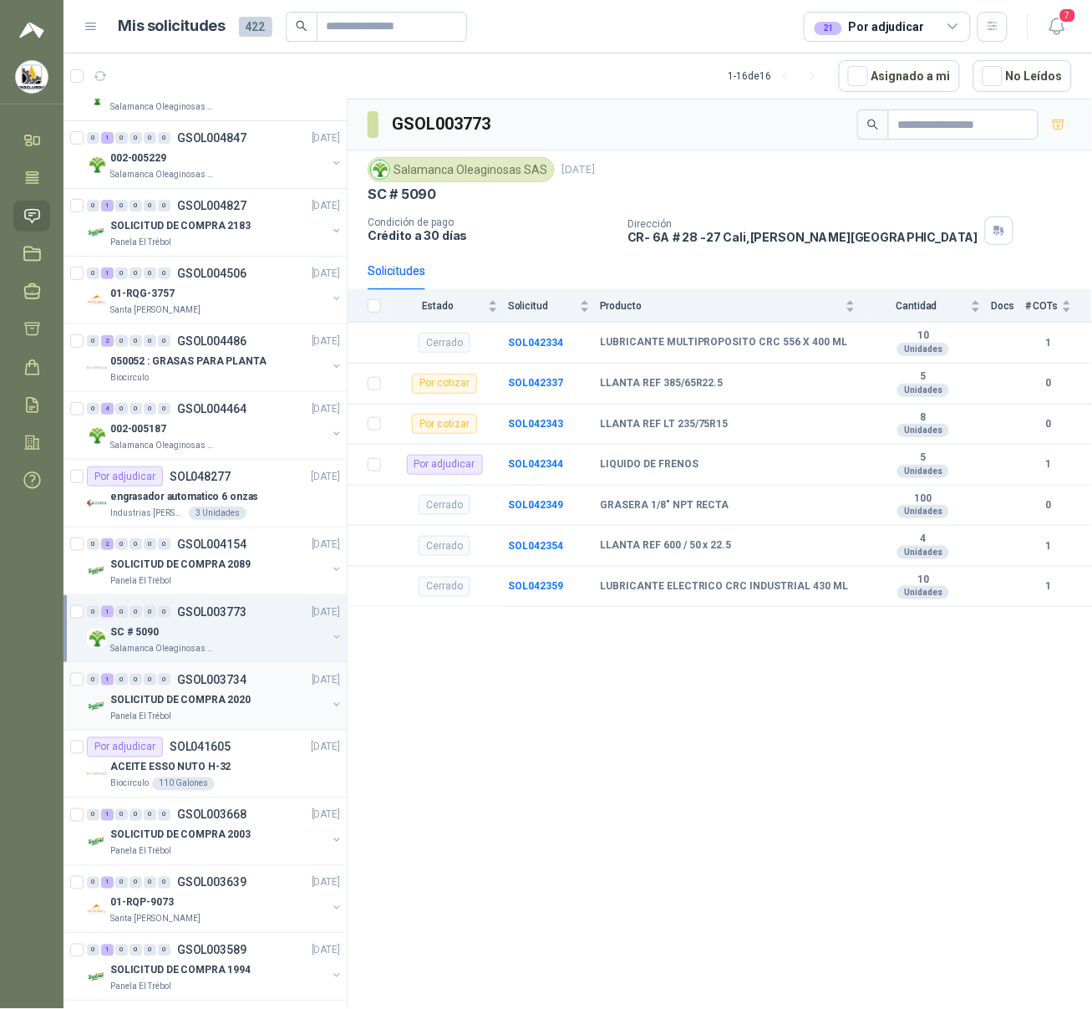
click at [267, 695] on div "SOLICITUD DE COMPRA 2020" at bounding box center [218, 699] width 216 height 20
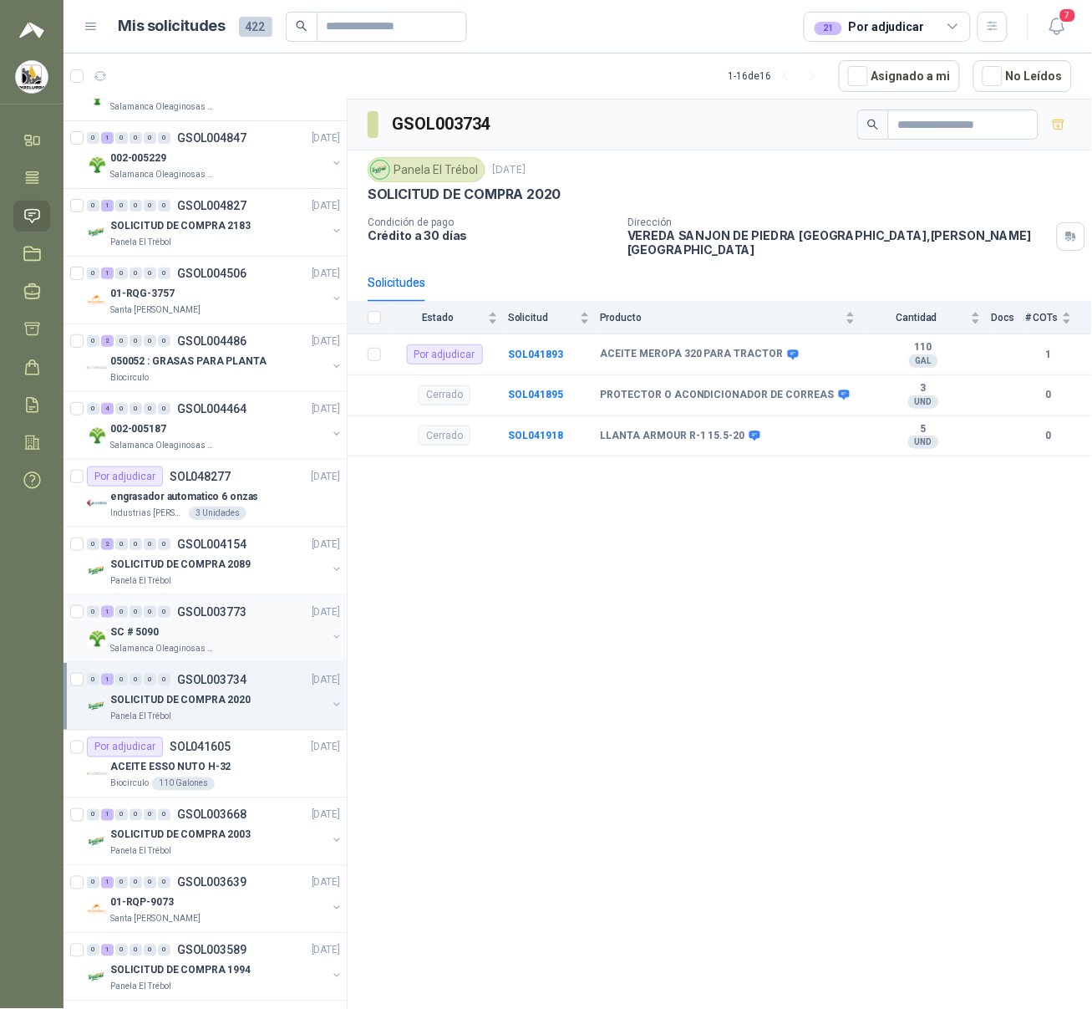
click at [268, 622] on div "SC # 5090" at bounding box center [218, 632] width 216 height 20
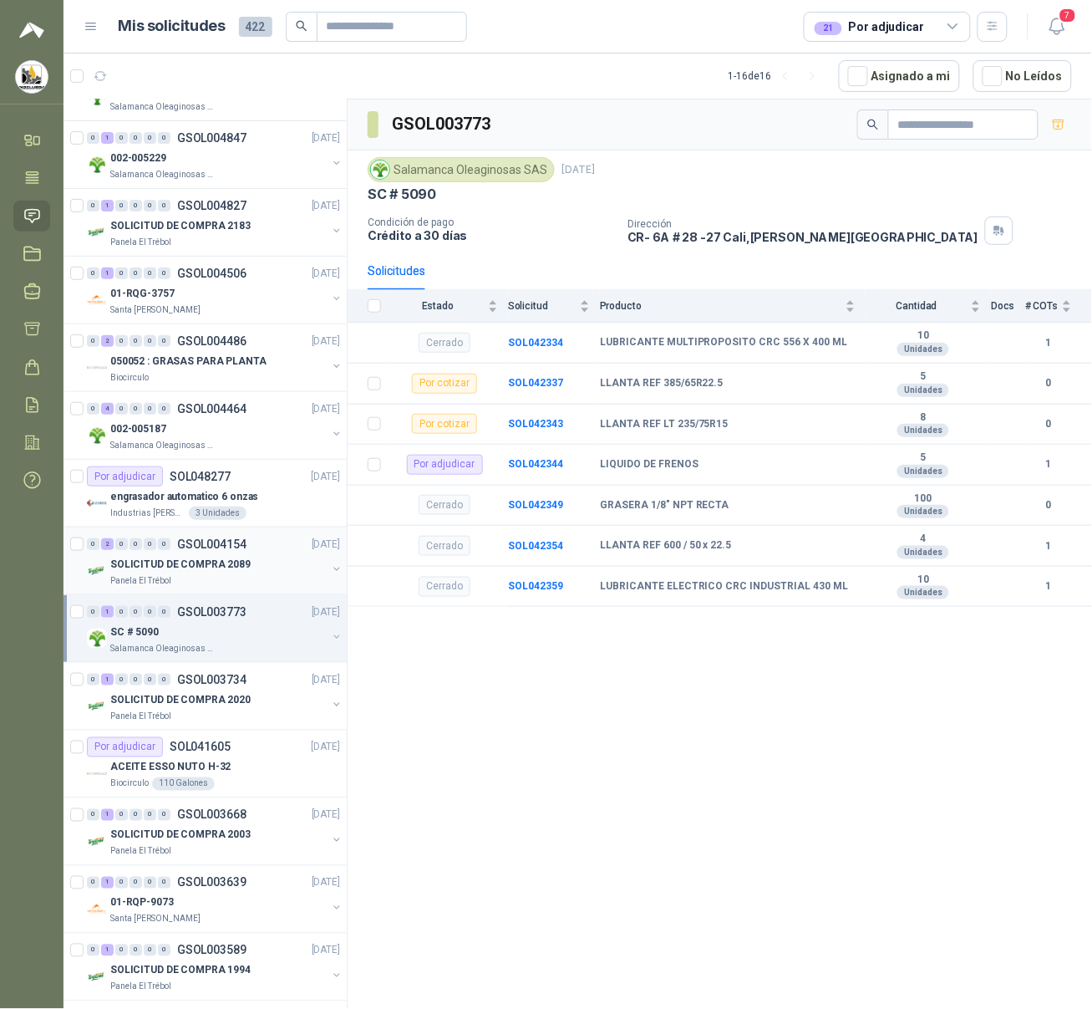
click at [269, 561] on div "SOLICITUD DE COMPRA 2089" at bounding box center [218, 564] width 216 height 20
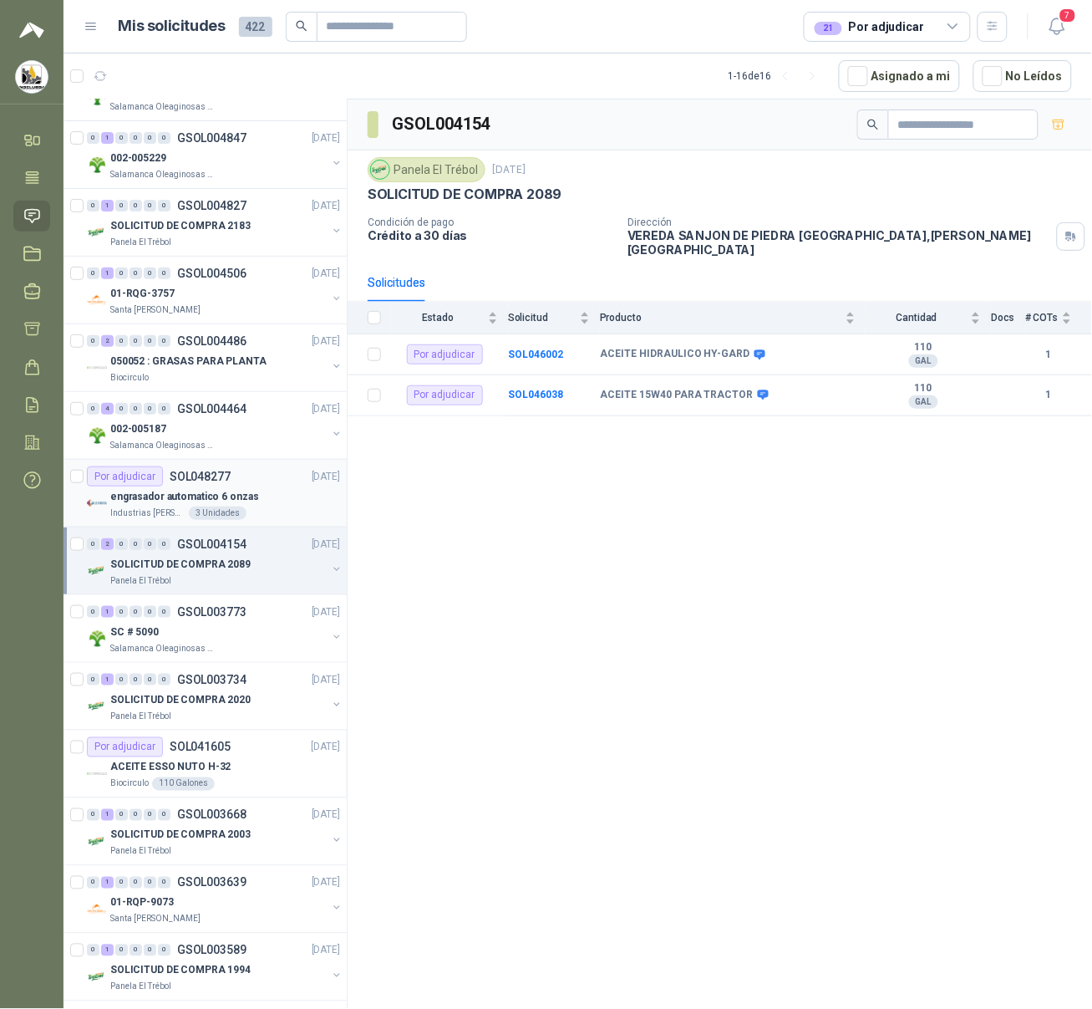
click at [272, 500] on div "engrasador automatico 6 onzas" at bounding box center [225, 496] width 230 height 20
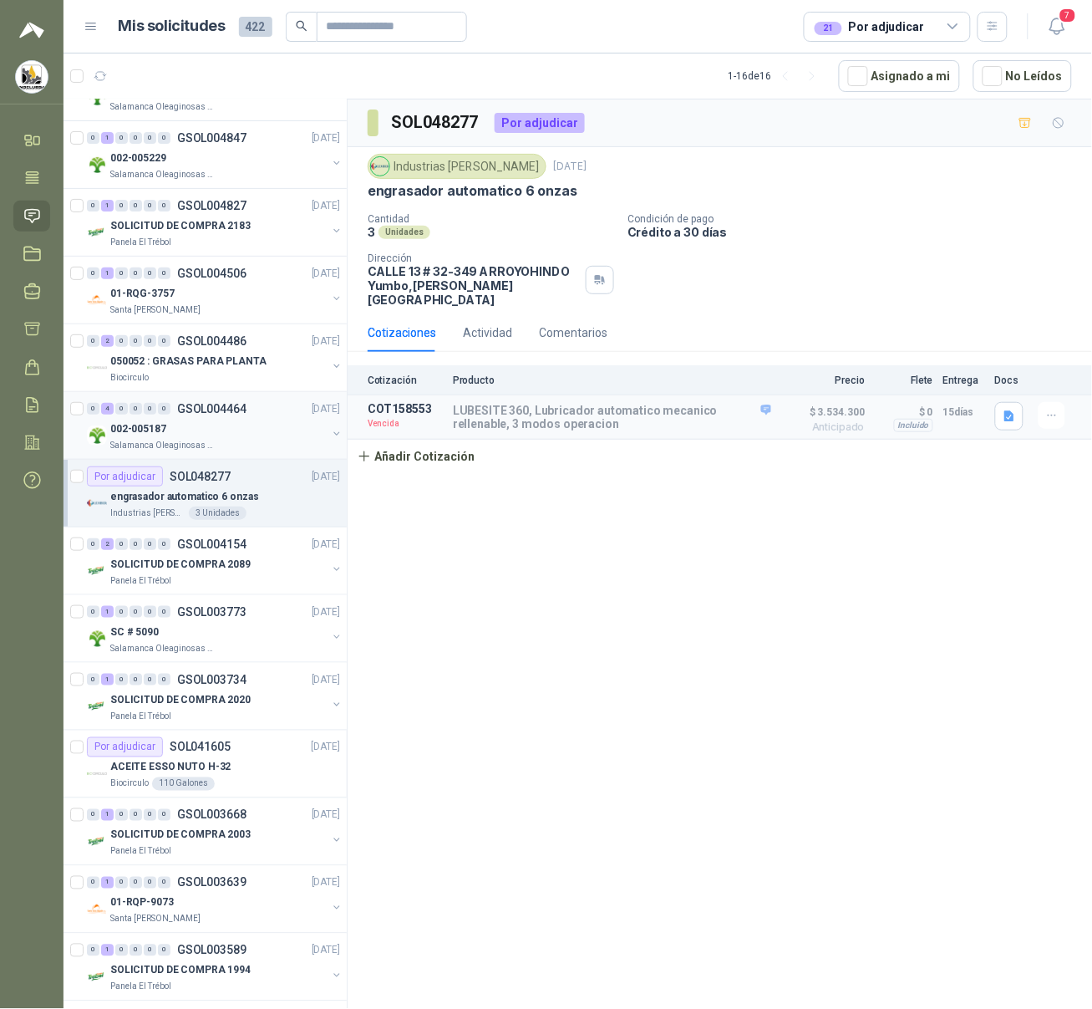
click at [276, 442] on div "Salamanca Oleaginosas SAS" at bounding box center [218, 445] width 216 height 13
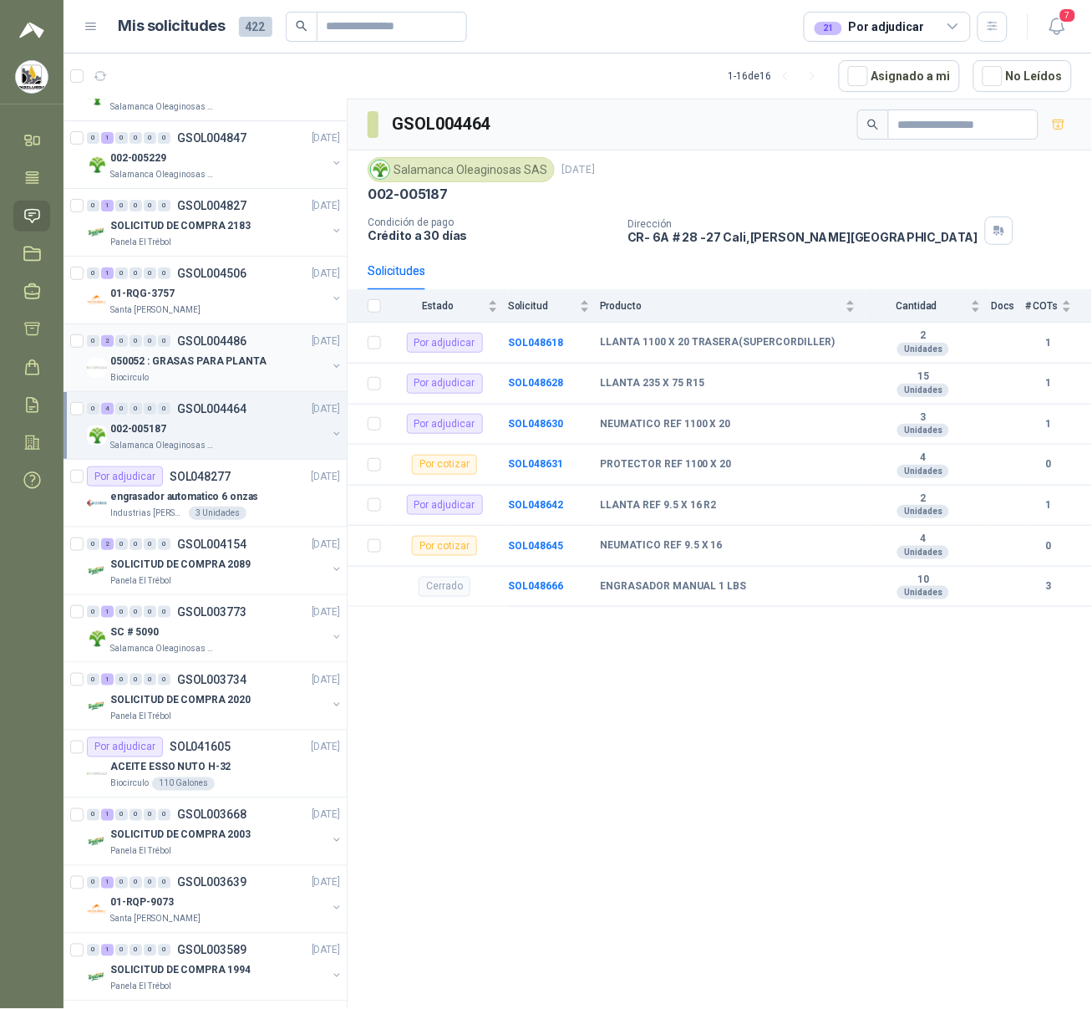
click at [282, 375] on div "Biocirculo" at bounding box center [218, 377] width 216 height 13
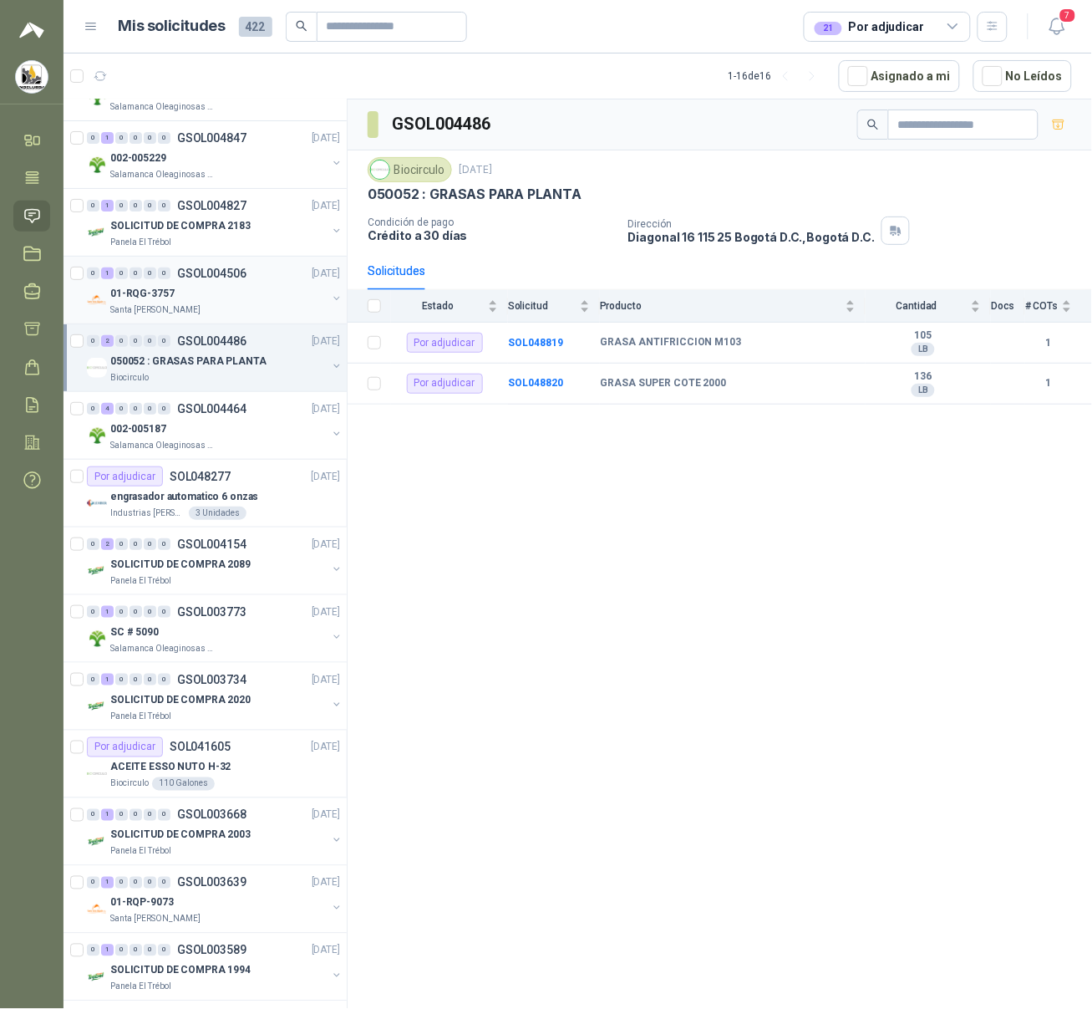
click at [282, 298] on div "01-RQG-3757" at bounding box center [218, 293] width 216 height 20
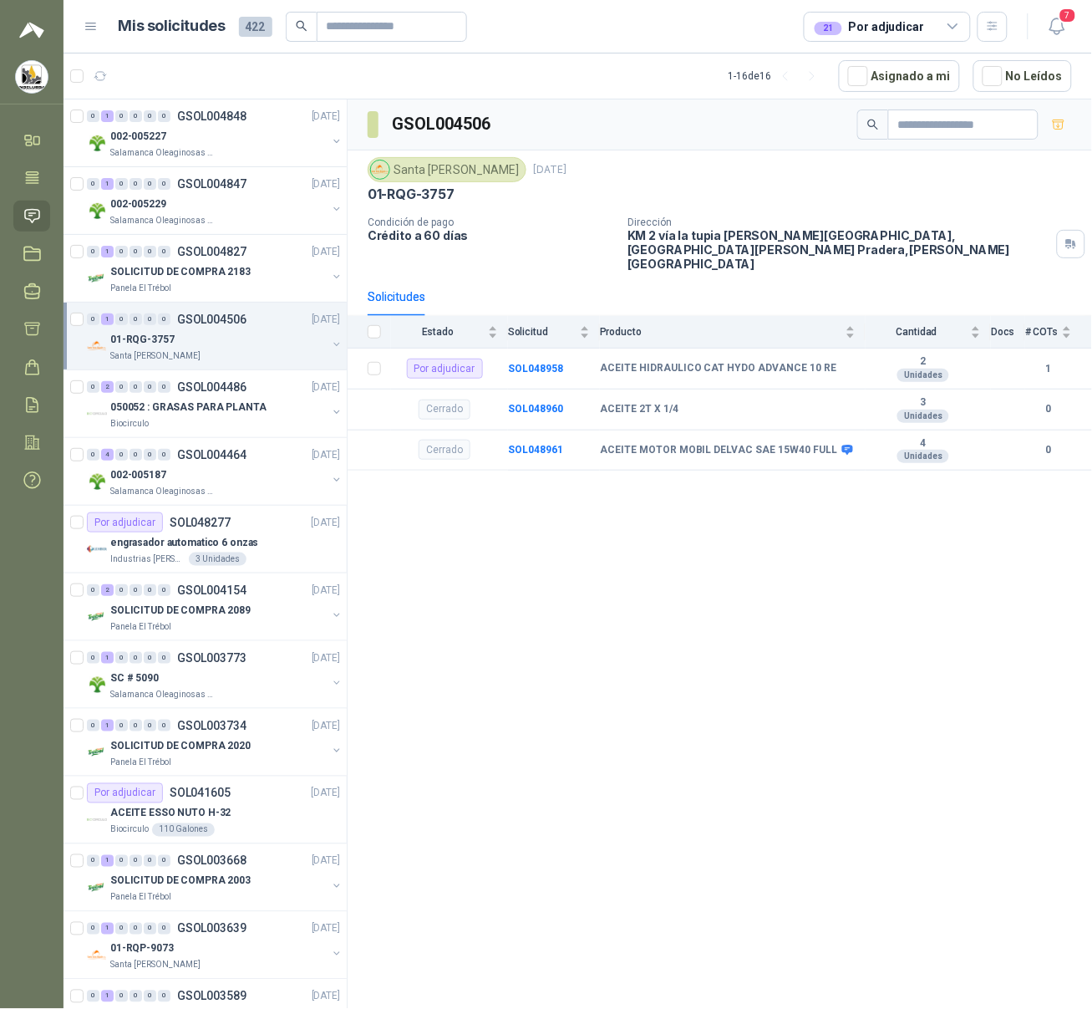
click at [89, 29] on icon at bounding box center [91, 26] width 15 height 15
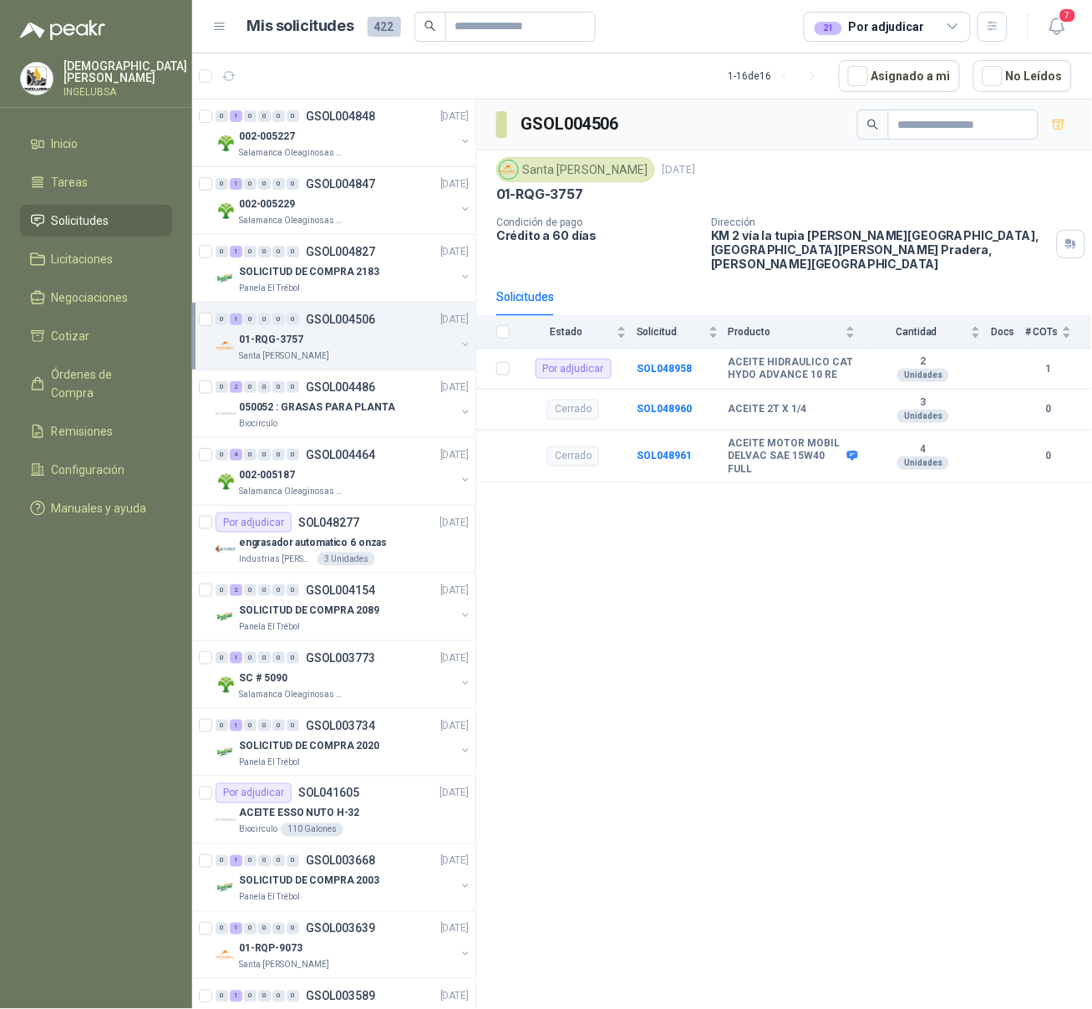
click at [89, 29] on img at bounding box center [62, 30] width 85 height 20
click at [213, 23] on icon at bounding box center [219, 26] width 15 height 15
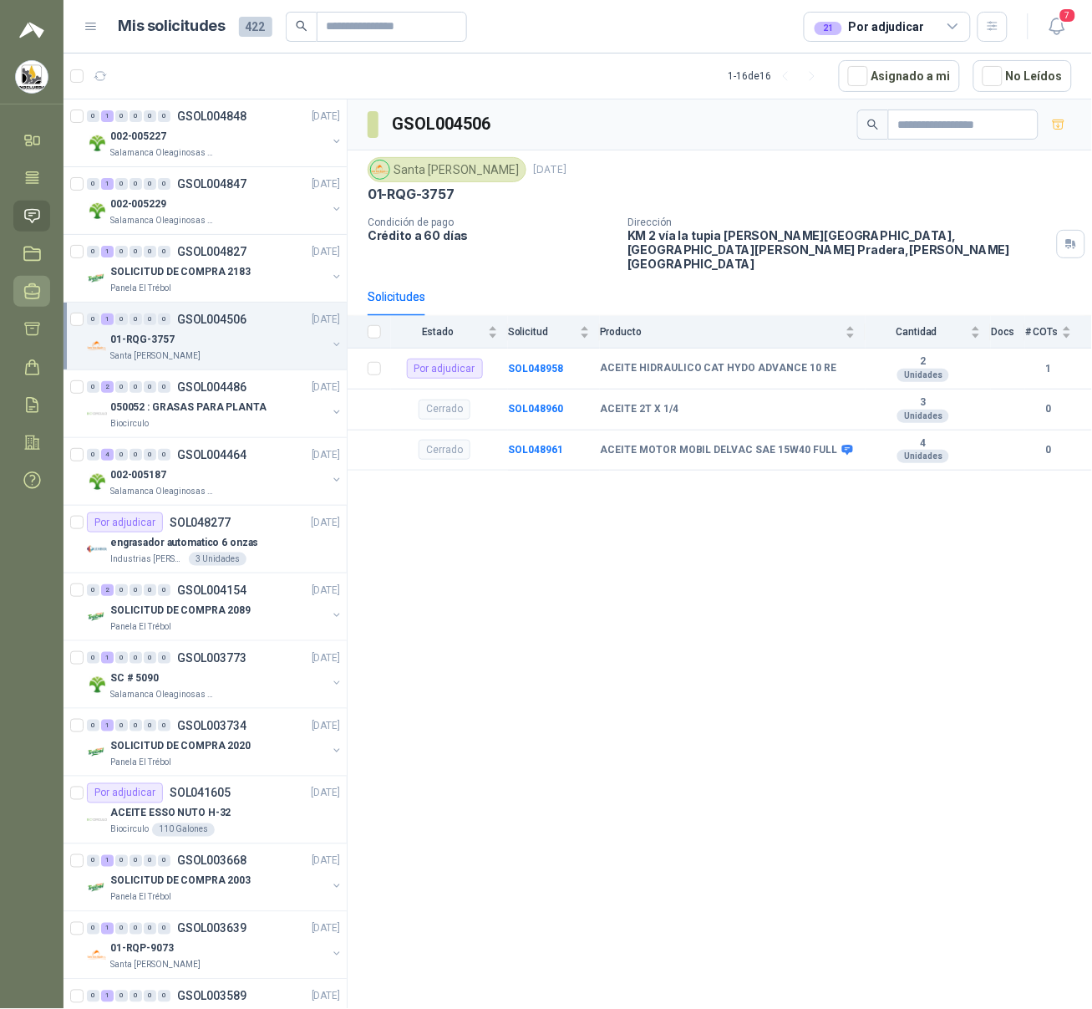
click at [32, 289] on icon at bounding box center [32, 291] width 18 height 18
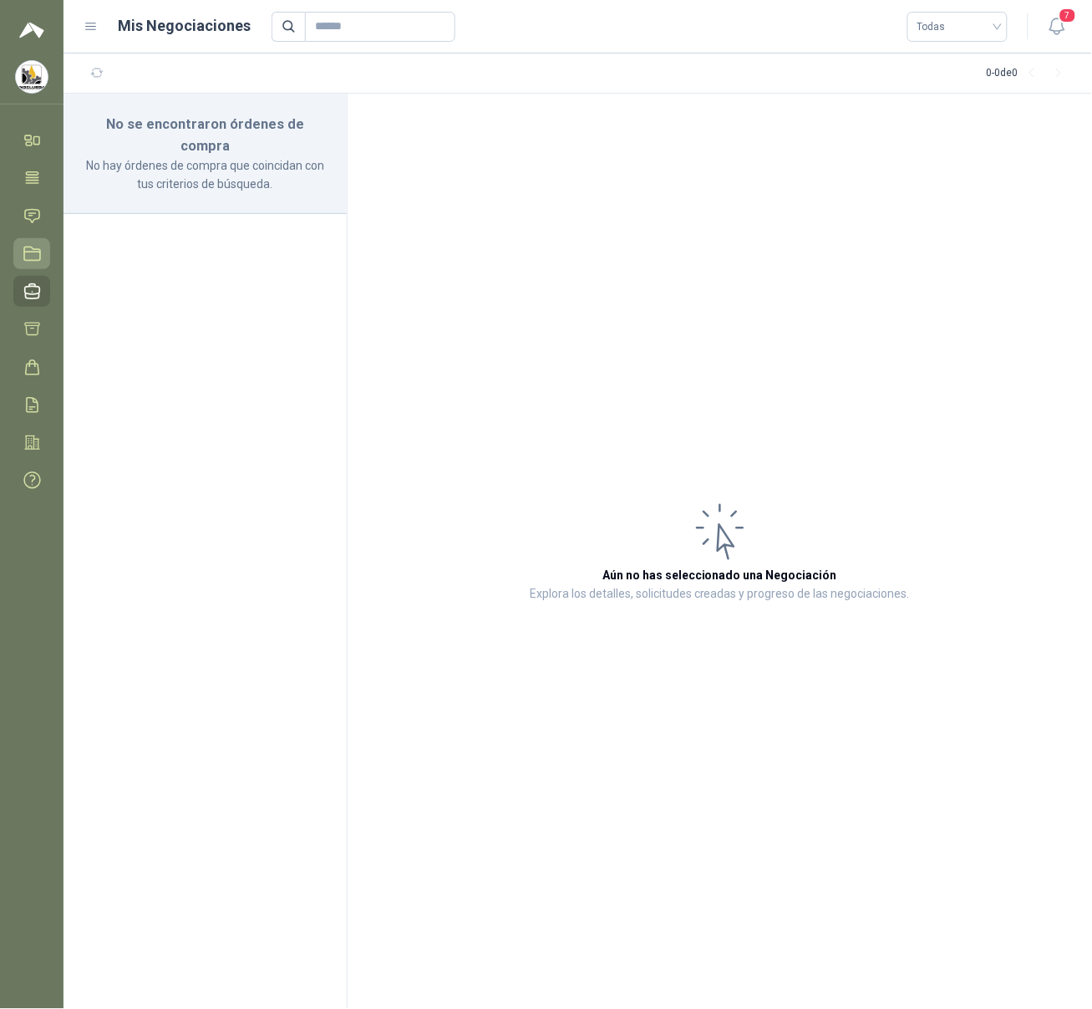
click at [32, 254] on icon at bounding box center [32, 254] width 18 height 18
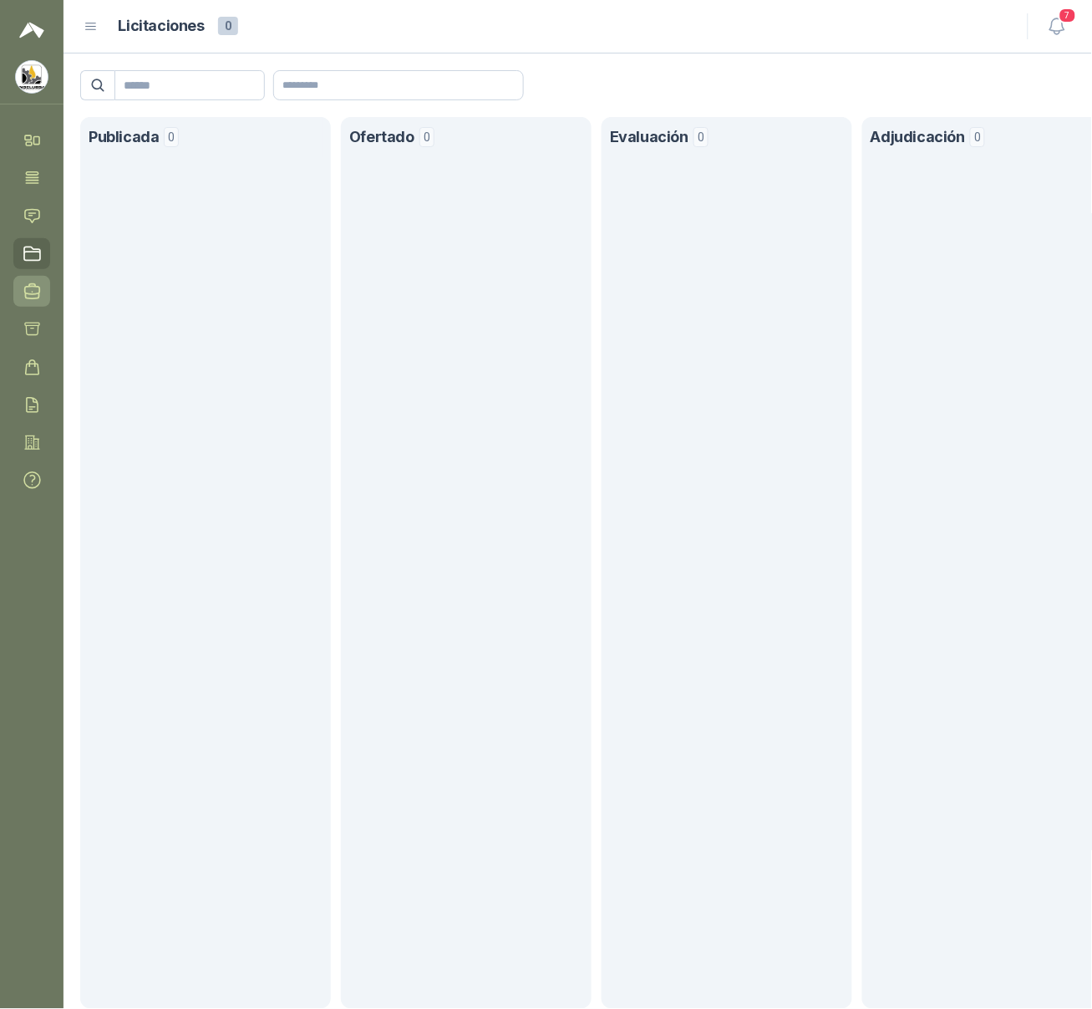
click at [32, 298] on icon at bounding box center [32, 291] width 15 height 15
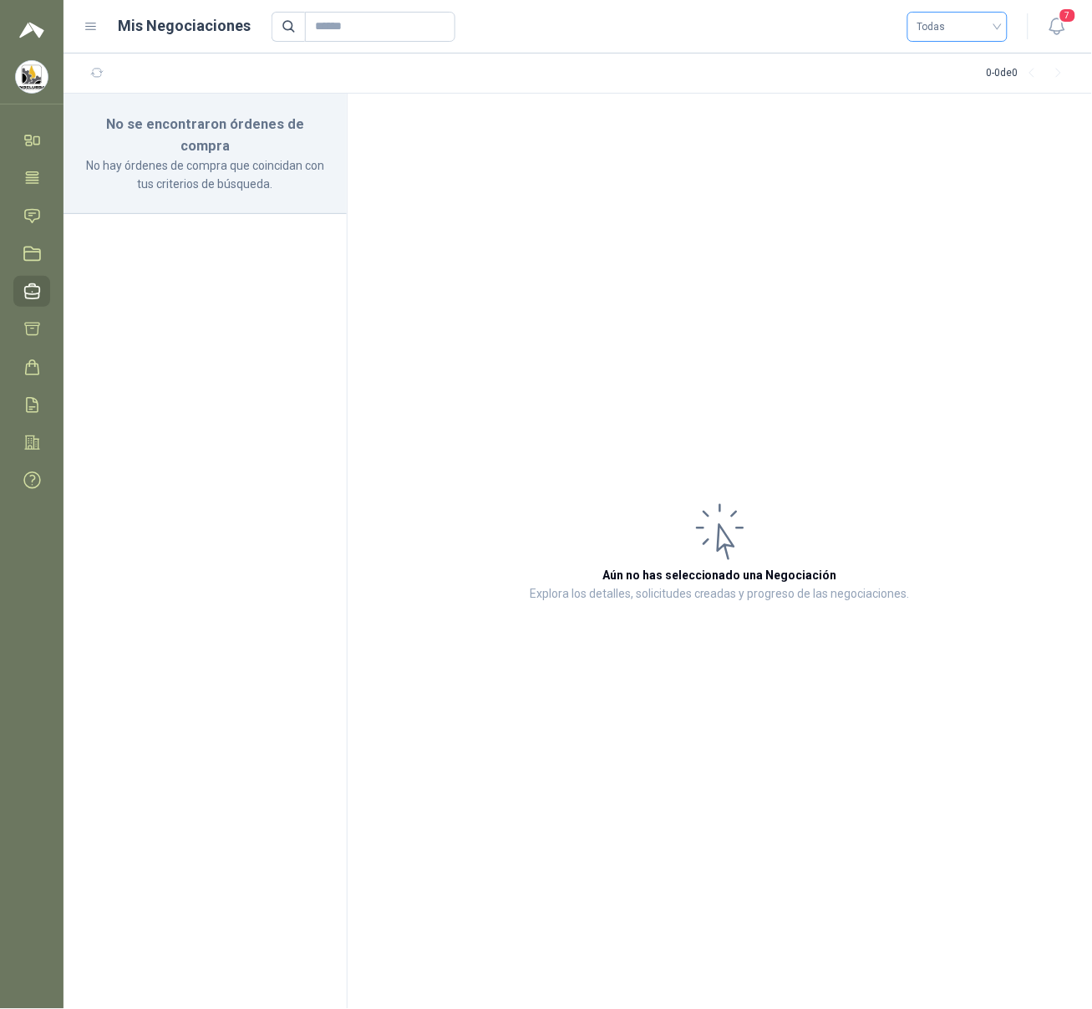
click at [873, 23] on div "Todas" at bounding box center [958, 27] width 100 height 30
click at [873, 143] on div "Finalizada" at bounding box center [959, 141] width 74 height 18
click at [873, 12] on button "7" at bounding box center [1057, 27] width 30 height 30
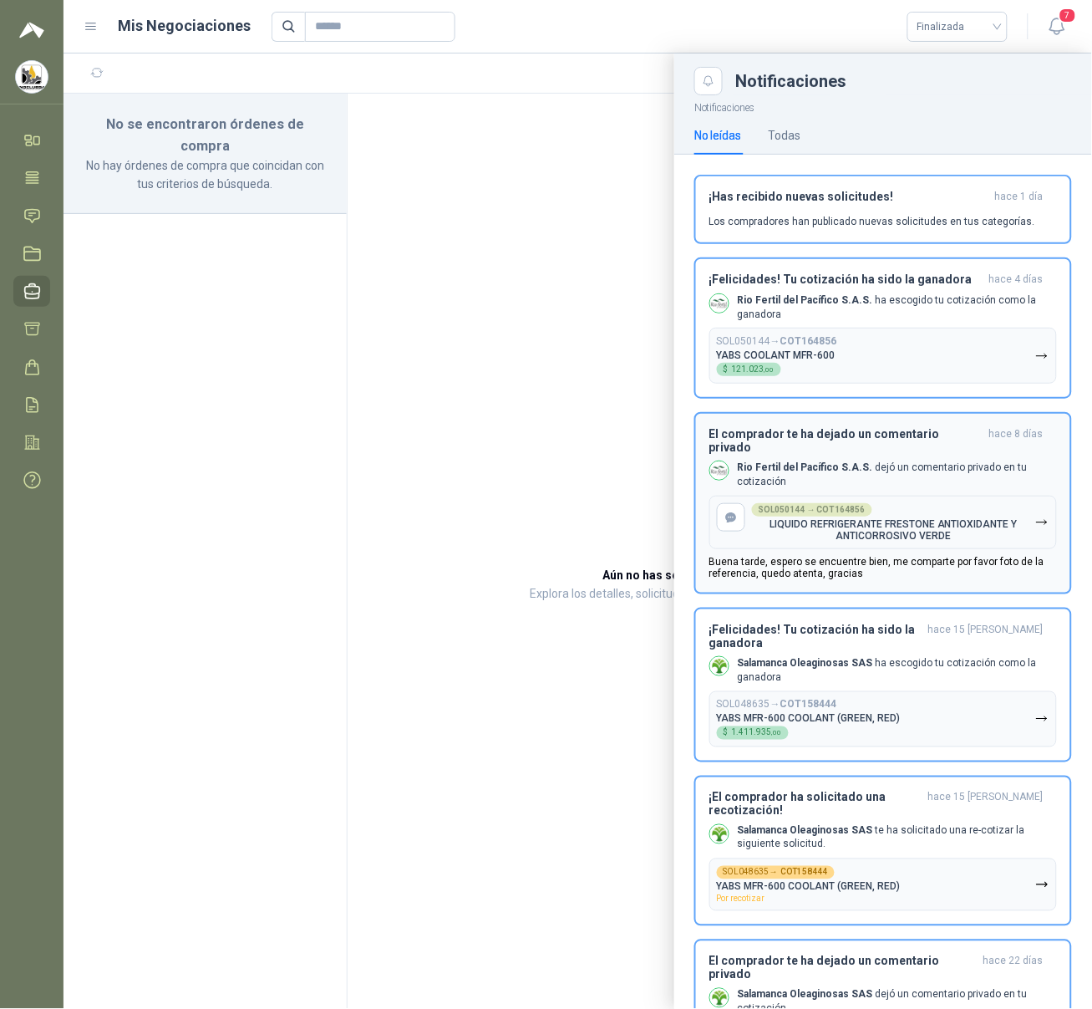
scroll to position [232, 0]
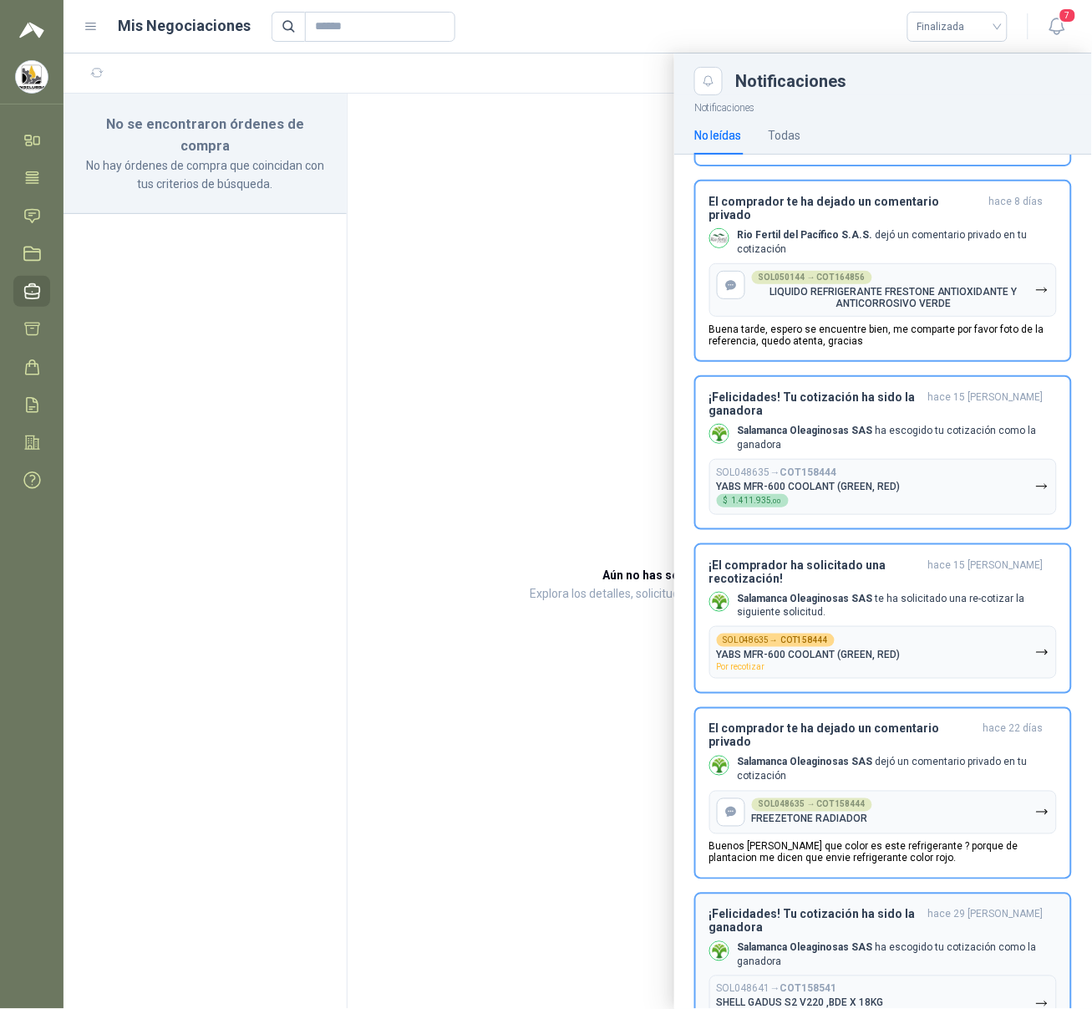
click at [873, 975] on button "SOL048641 → COT158541 SHELL GADUS S2 V220 ,BDE X 18KG $ 581.461 ,32" at bounding box center [884, 1003] width 348 height 56
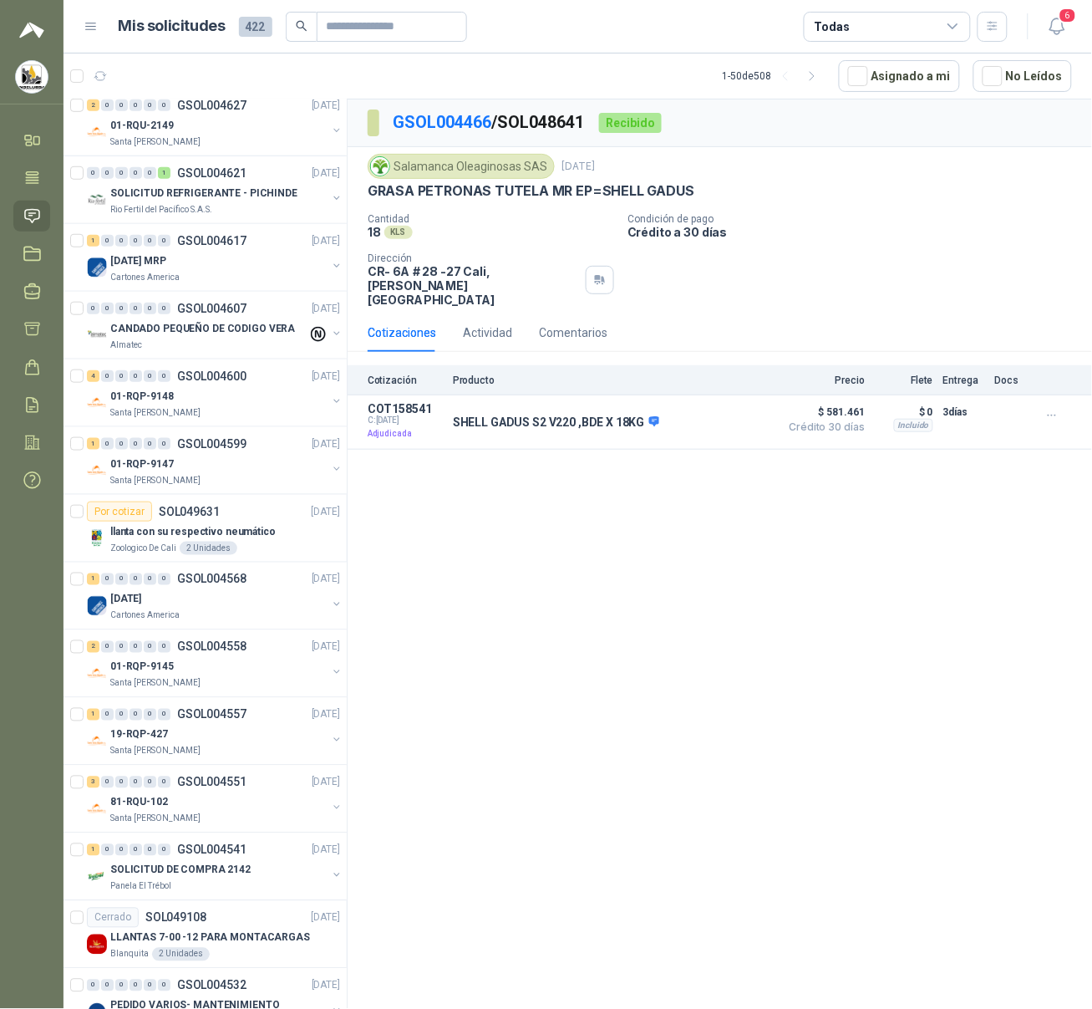
scroll to position [2710, 0]
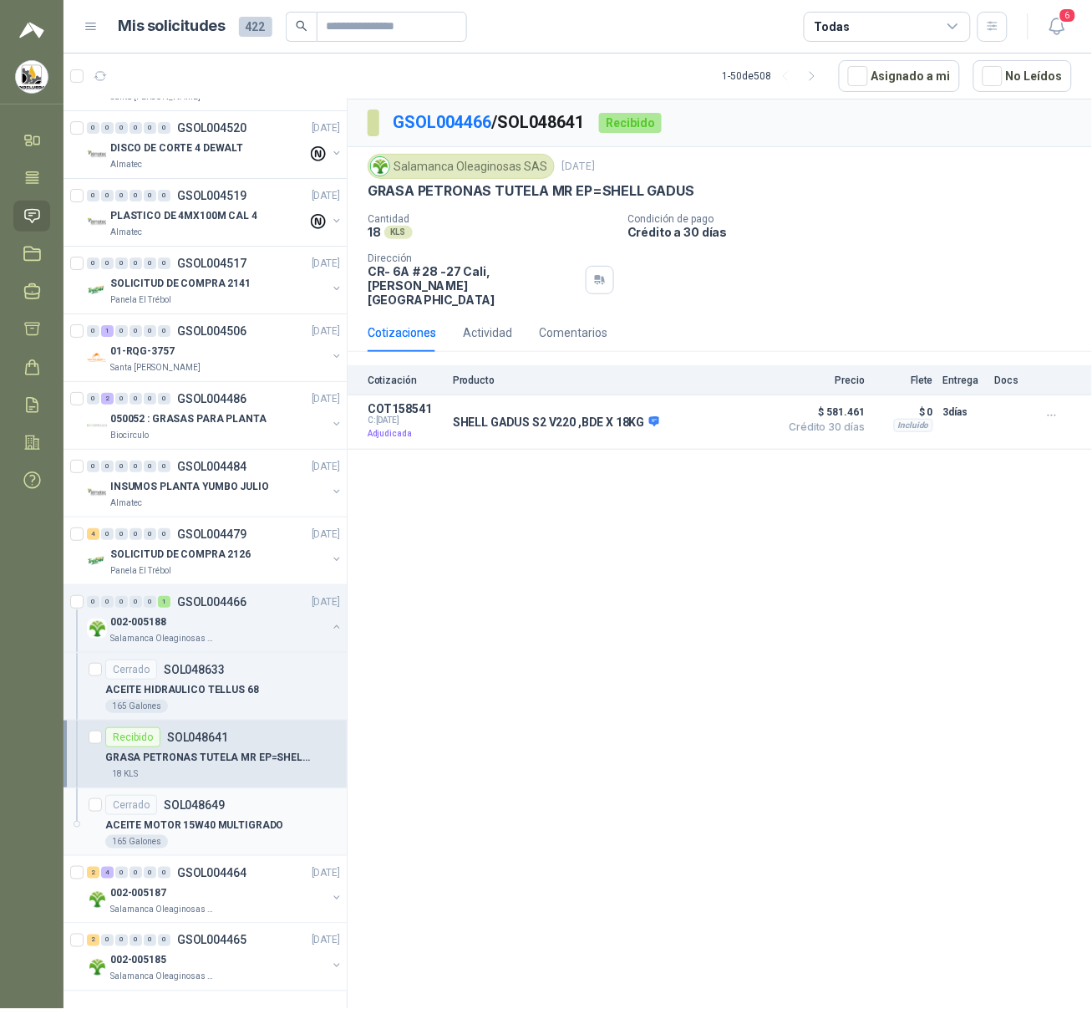
click at [183, 817] on p "ACEITE MOTOR 15W40 MULTIGRADO" at bounding box center [194, 825] width 179 height 16
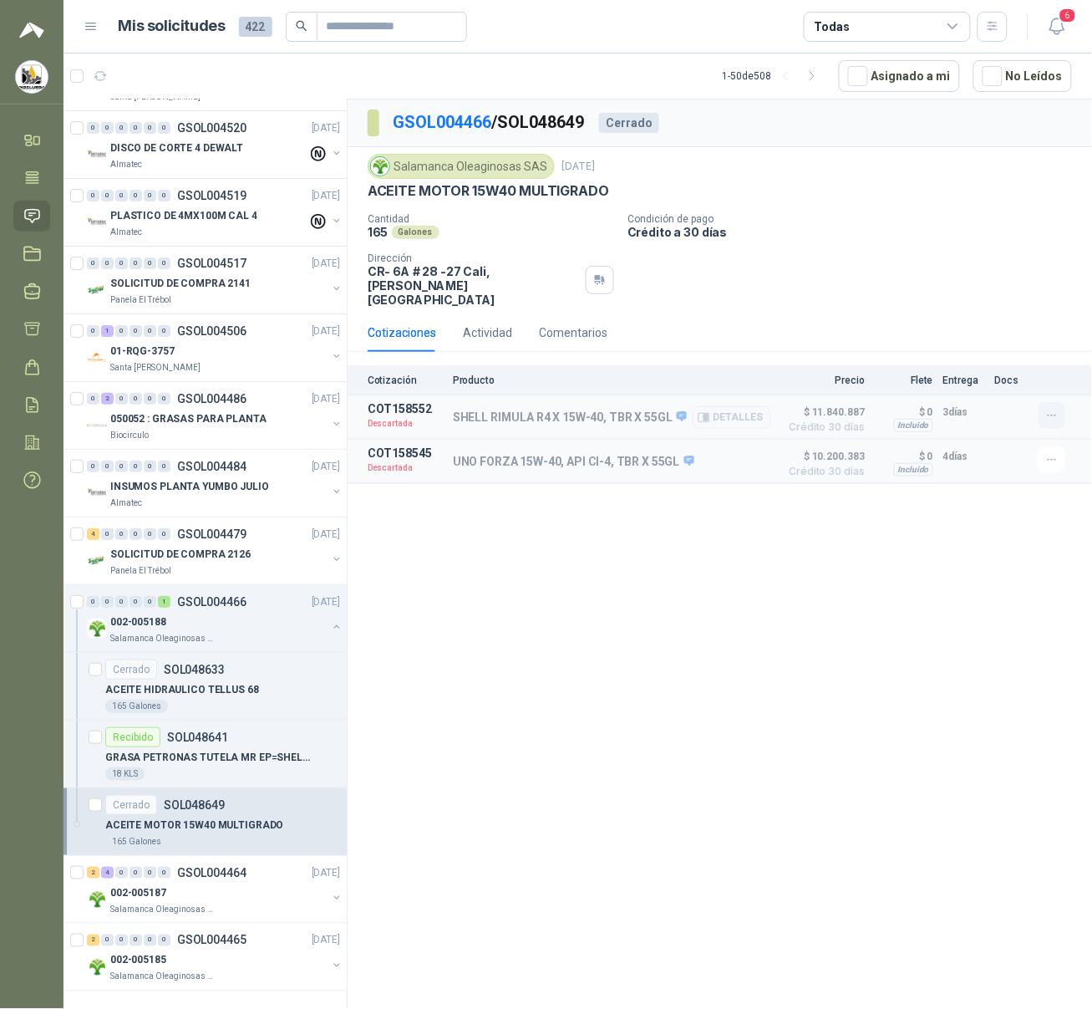
click at [873, 402] on button "button" at bounding box center [1052, 415] width 27 height 27
click at [873, 402] on p "$ 0" at bounding box center [904, 412] width 59 height 20
click at [741, 406] on button "Detalles" at bounding box center [732, 417] width 79 height 23
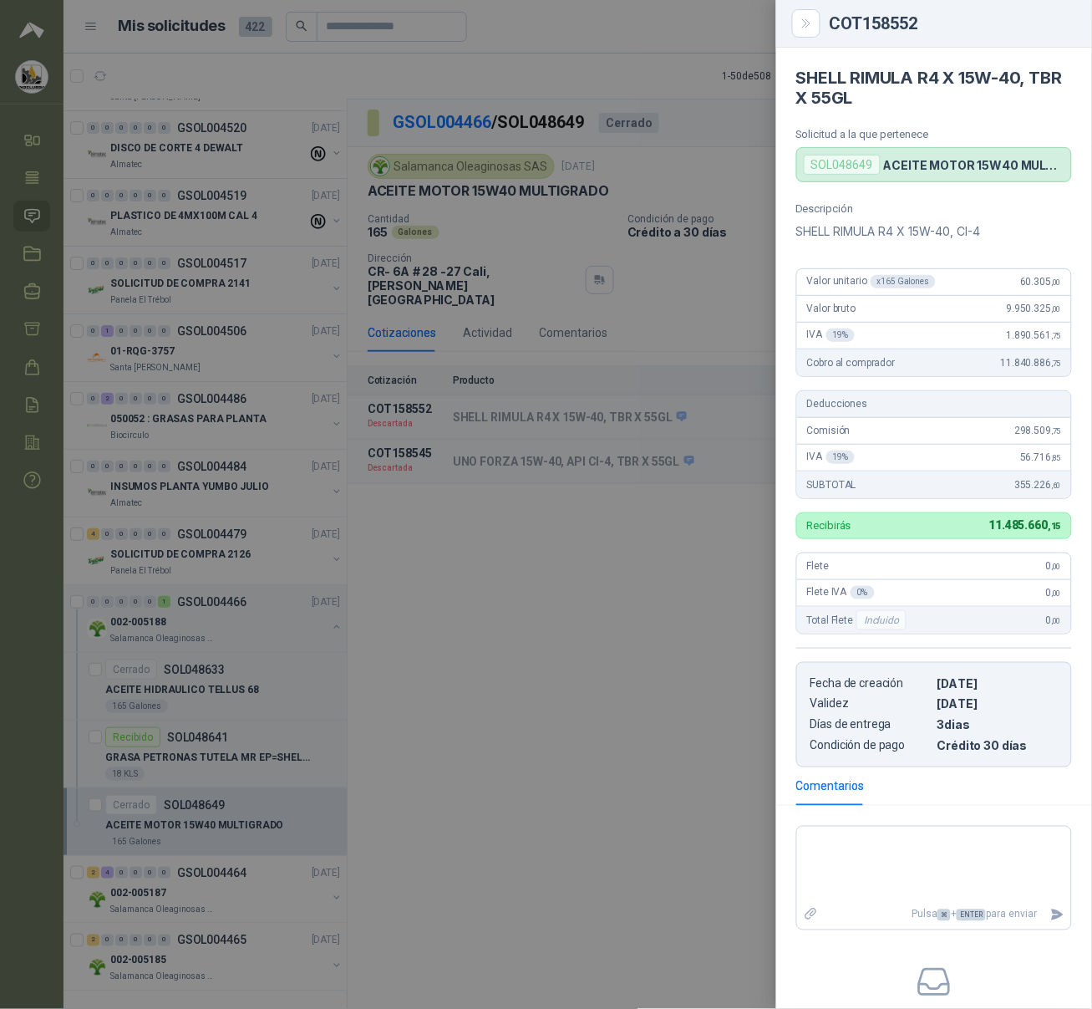
click at [721, 469] on div at bounding box center [546, 504] width 1092 height 1009
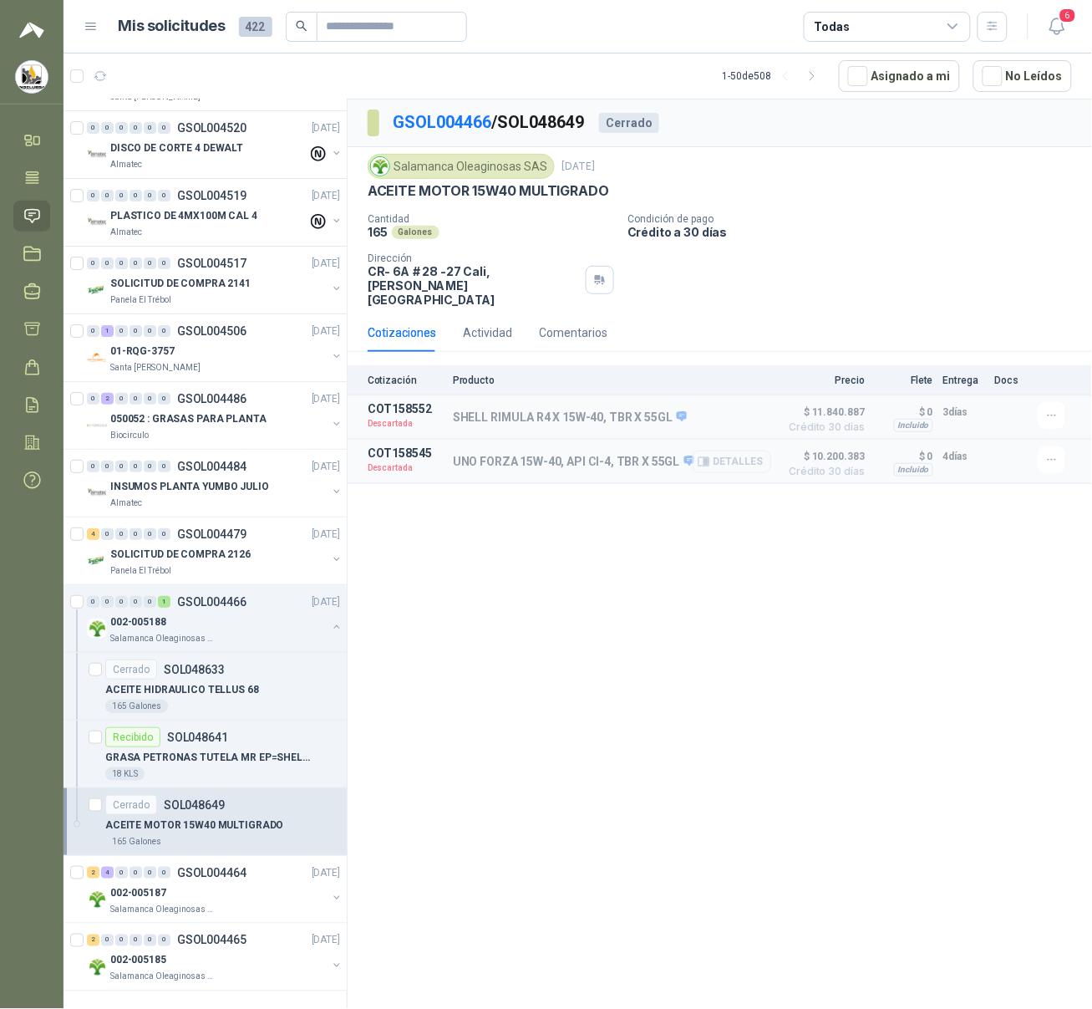
click at [716, 450] on button "Detalles" at bounding box center [732, 461] width 79 height 23
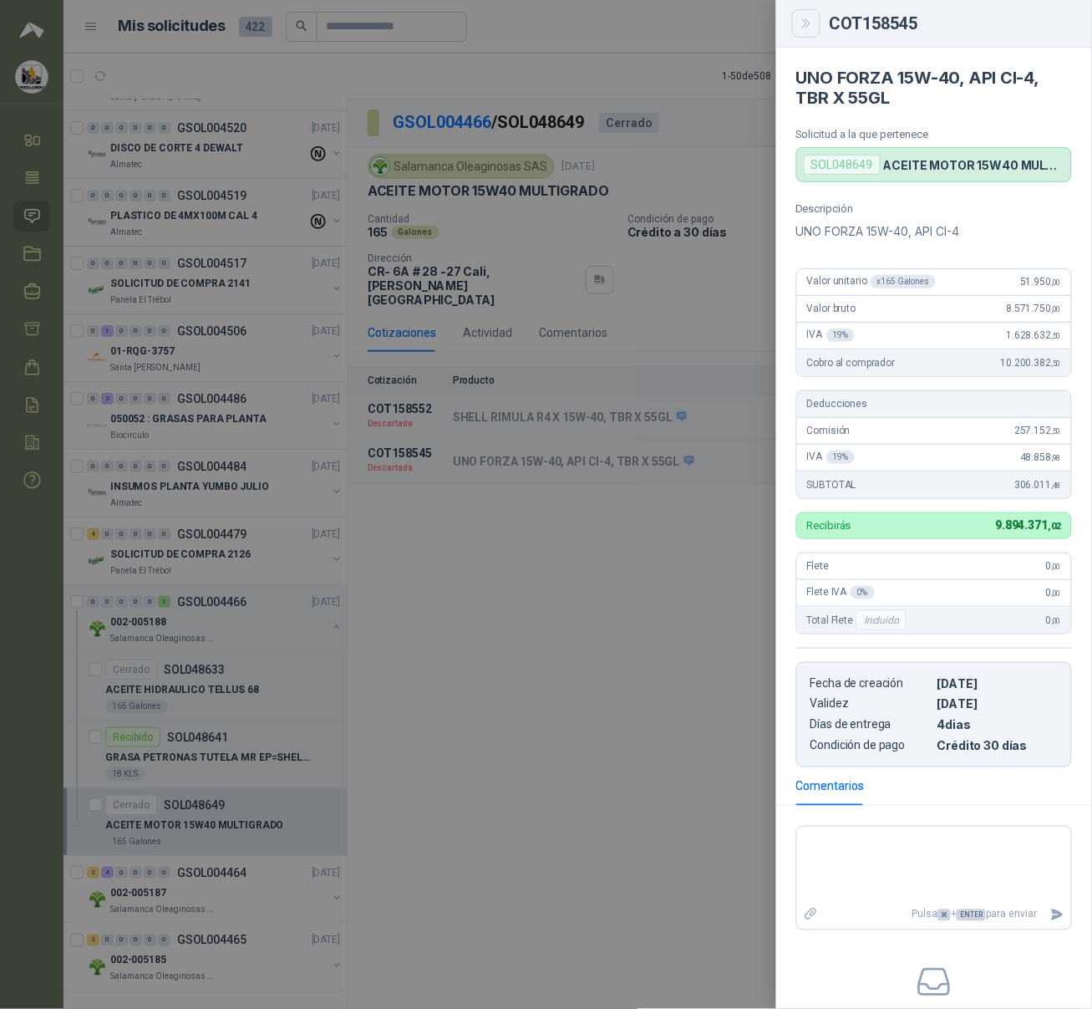
click at [810, 25] on icon "Close" at bounding box center [807, 24] width 14 height 14
